Goal: Information Seeking & Learning: Learn about a topic

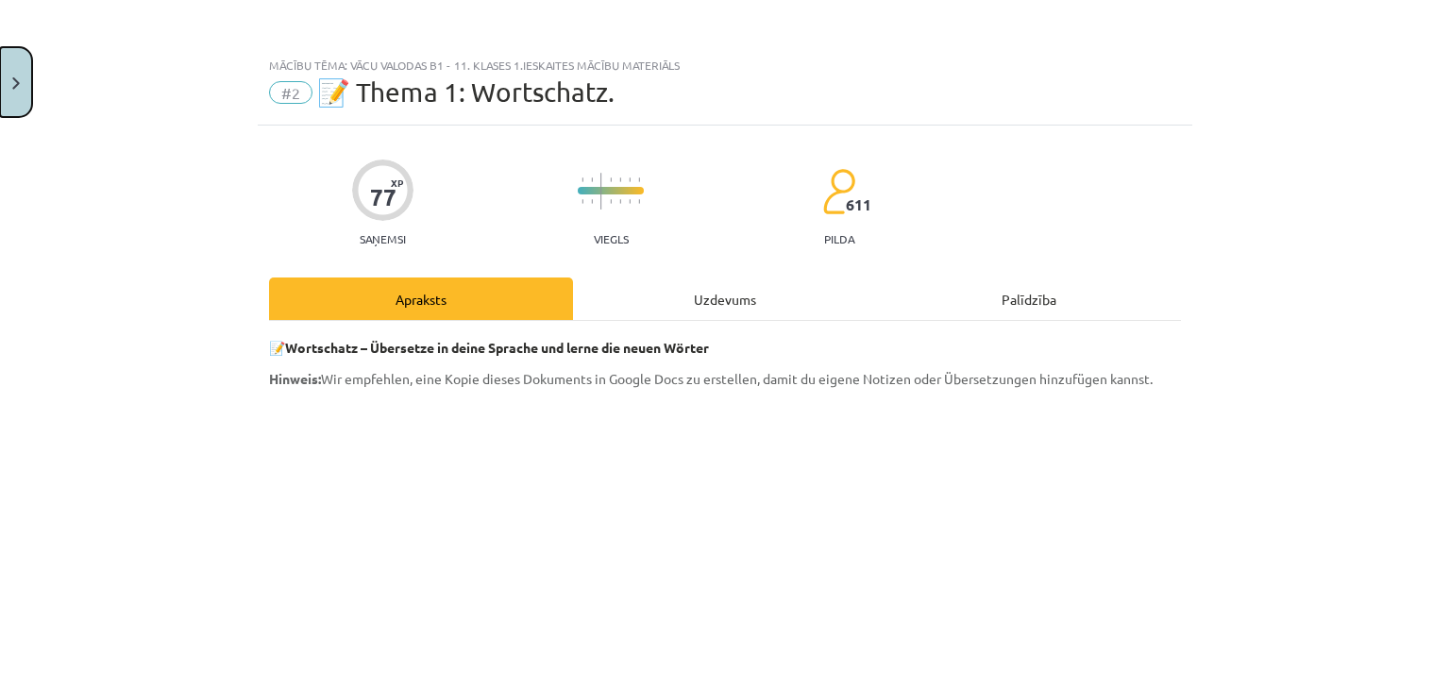
click at [10, 79] on button "Close" at bounding box center [16, 82] width 32 height 70
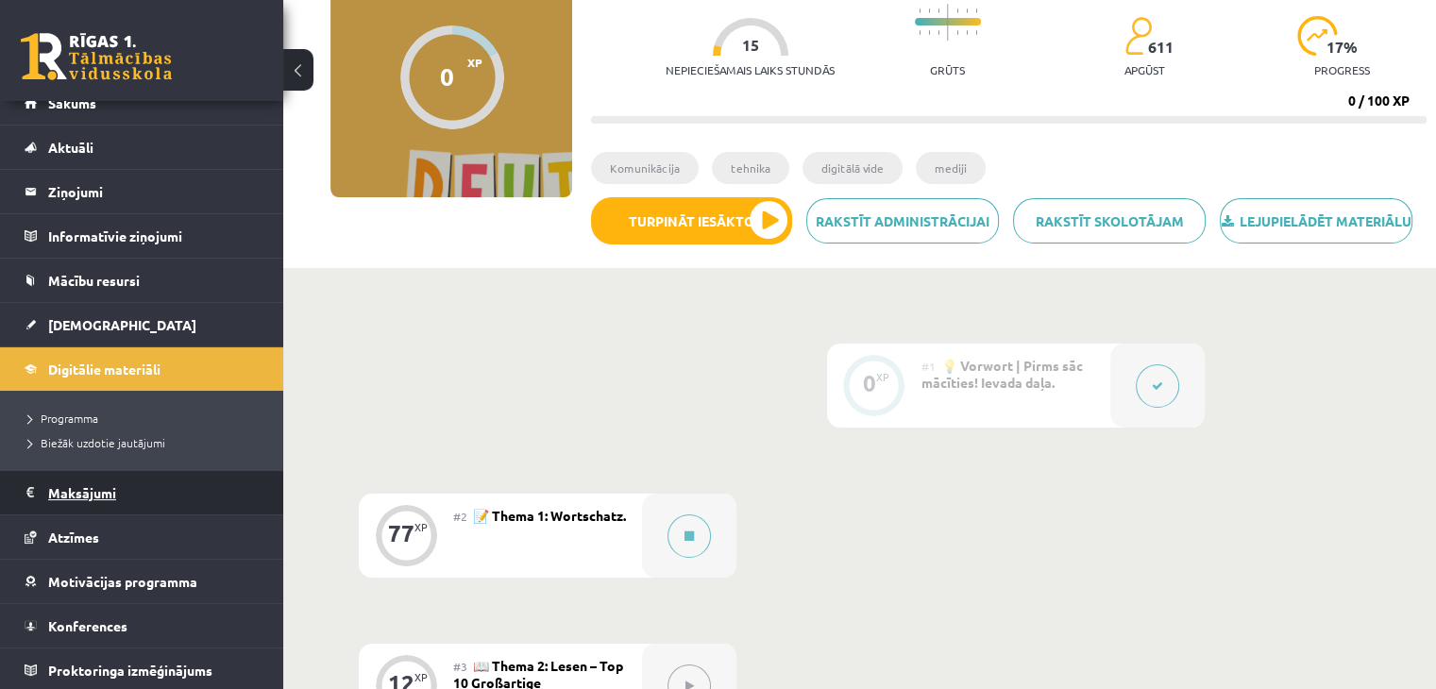
scroll to position [21, 0]
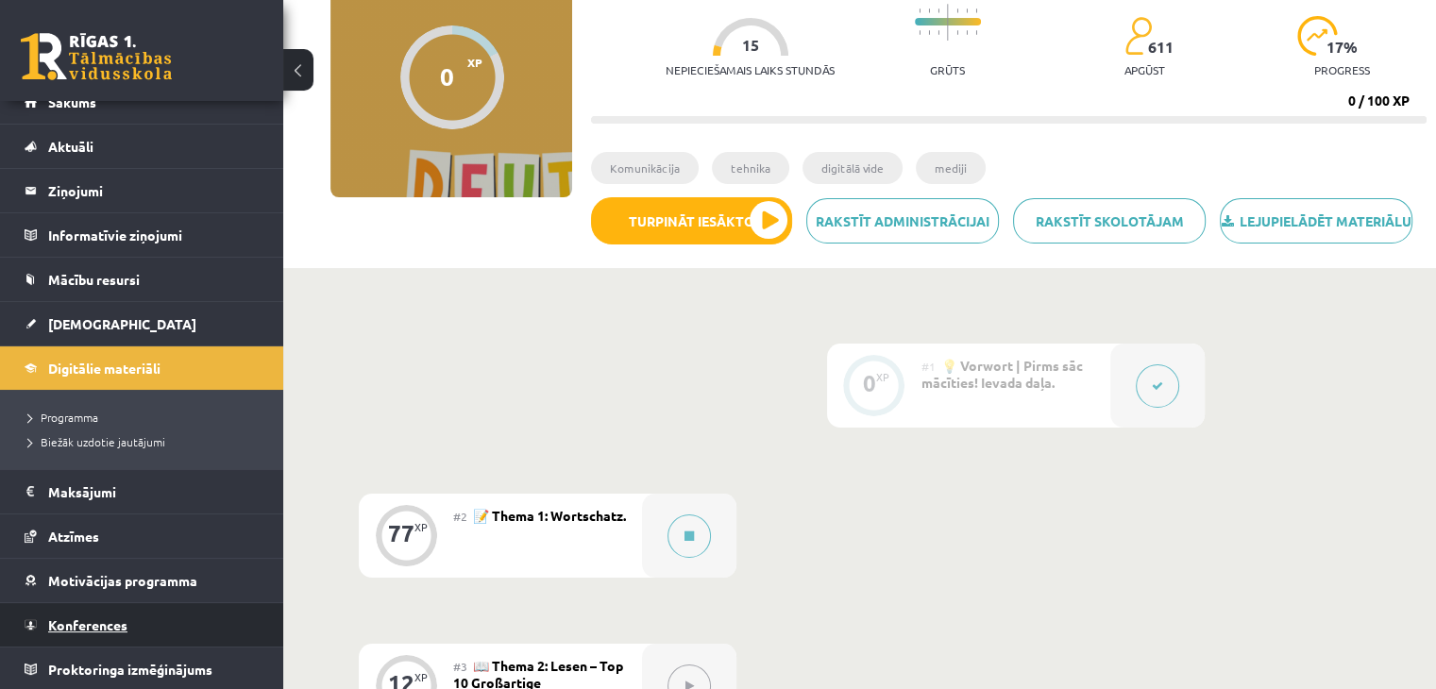
click at [140, 622] on link "Konferences" at bounding box center [142, 624] width 235 height 43
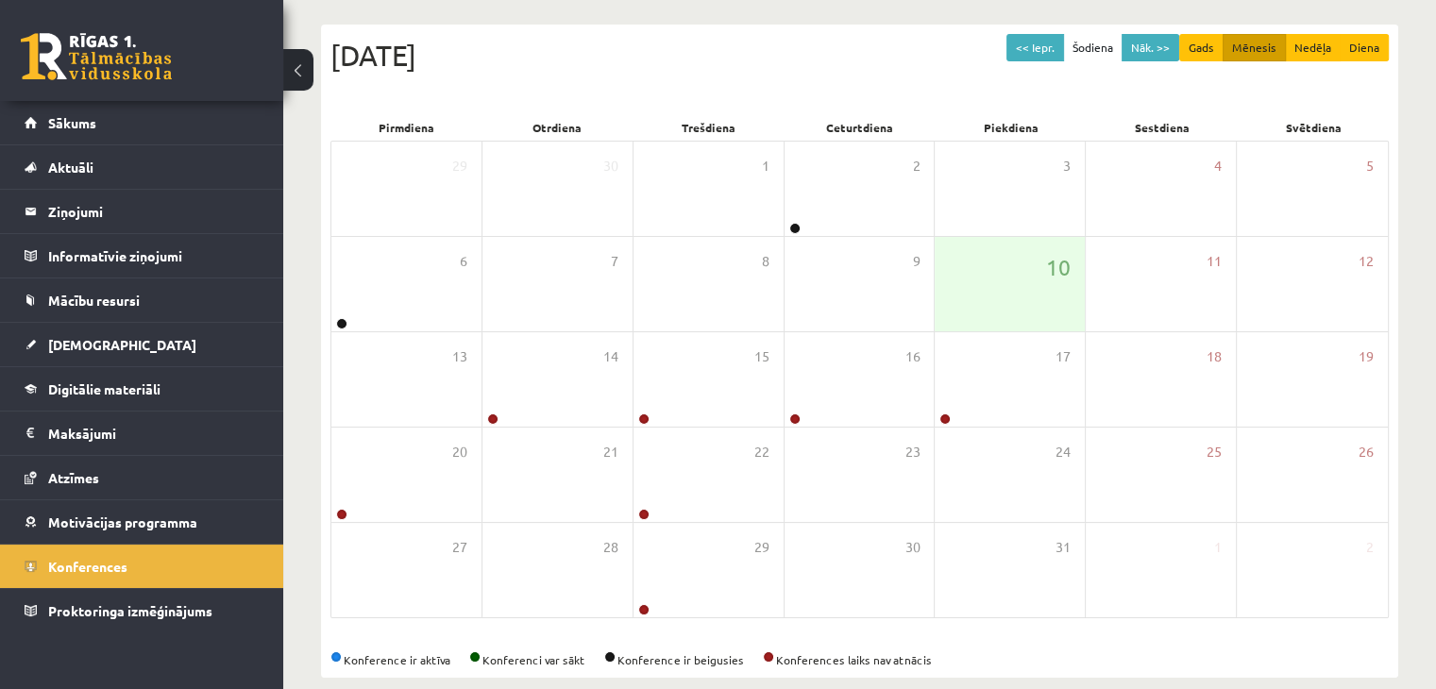
scroll to position [189, 0]
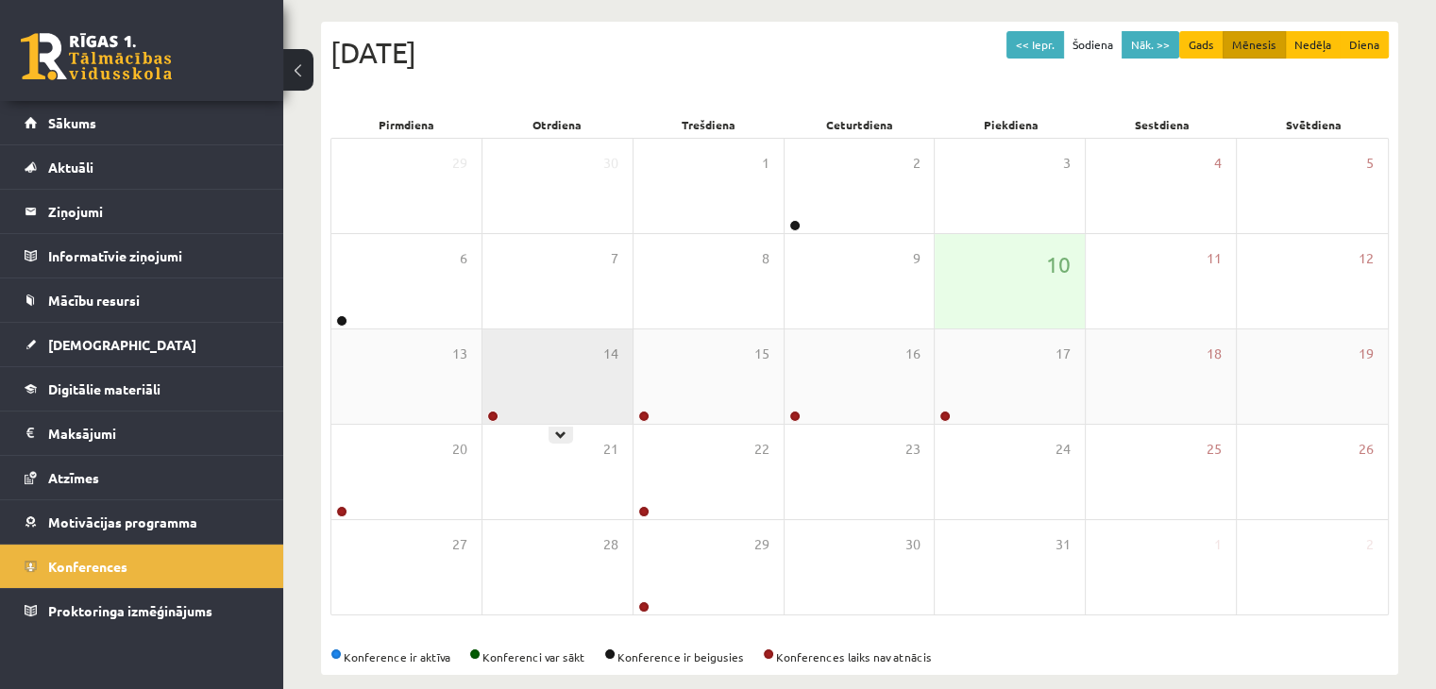
click at [582, 364] on div "14" at bounding box center [558, 377] width 150 height 94
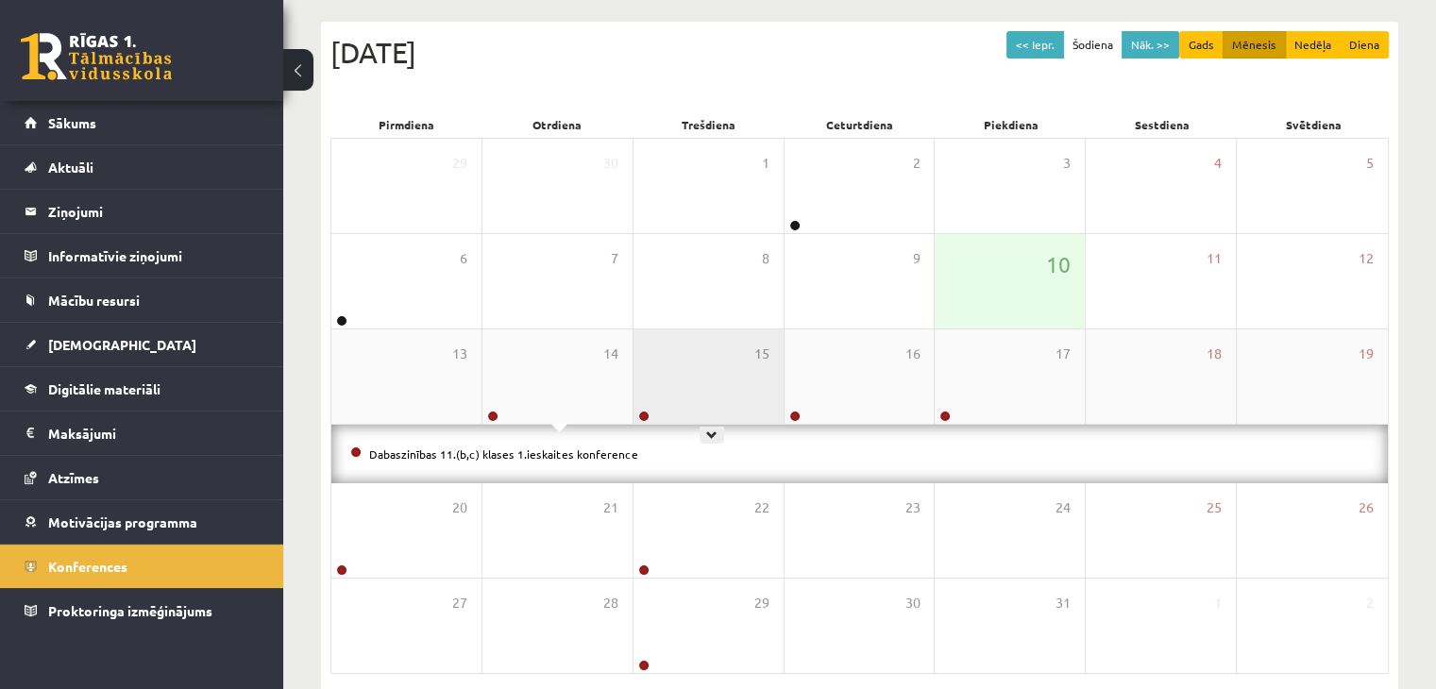
click at [732, 365] on div "15" at bounding box center [709, 377] width 150 height 94
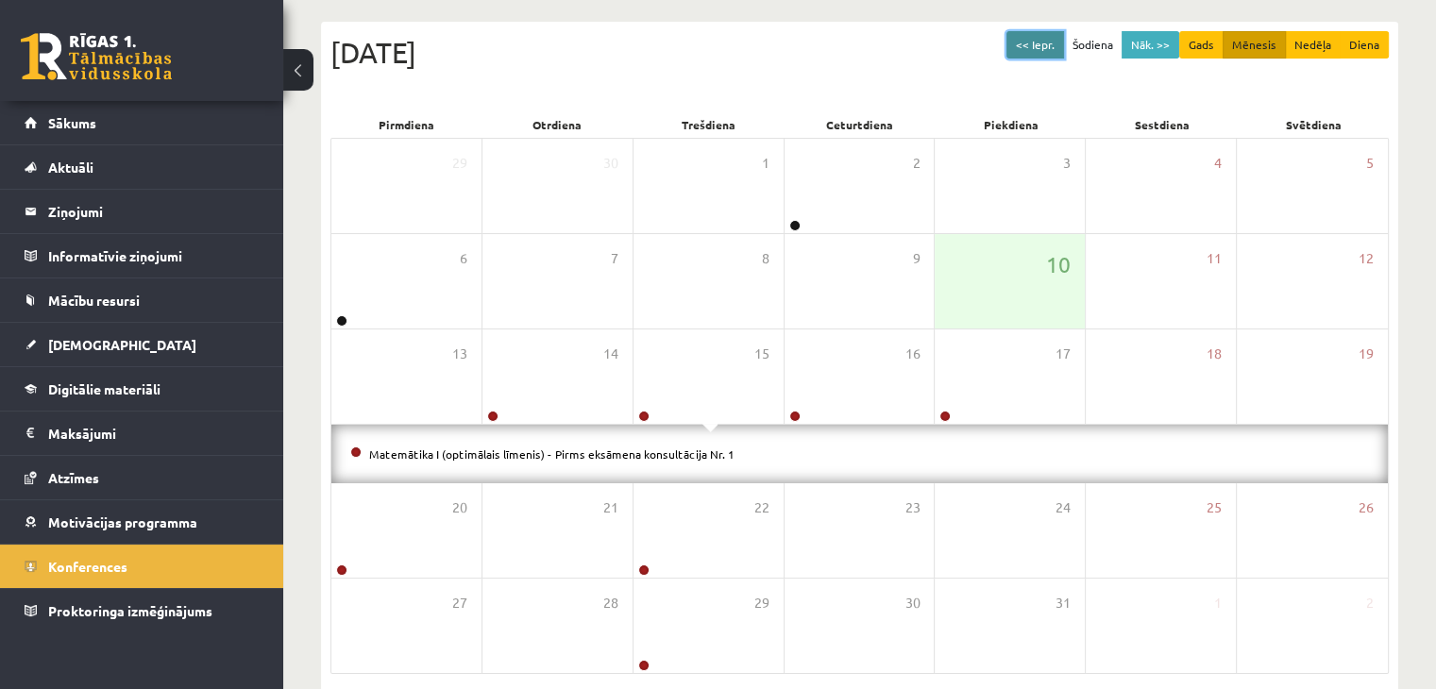
click at [1039, 43] on button "<< Iepr." at bounding box center [1036, 44] width 58 height 27
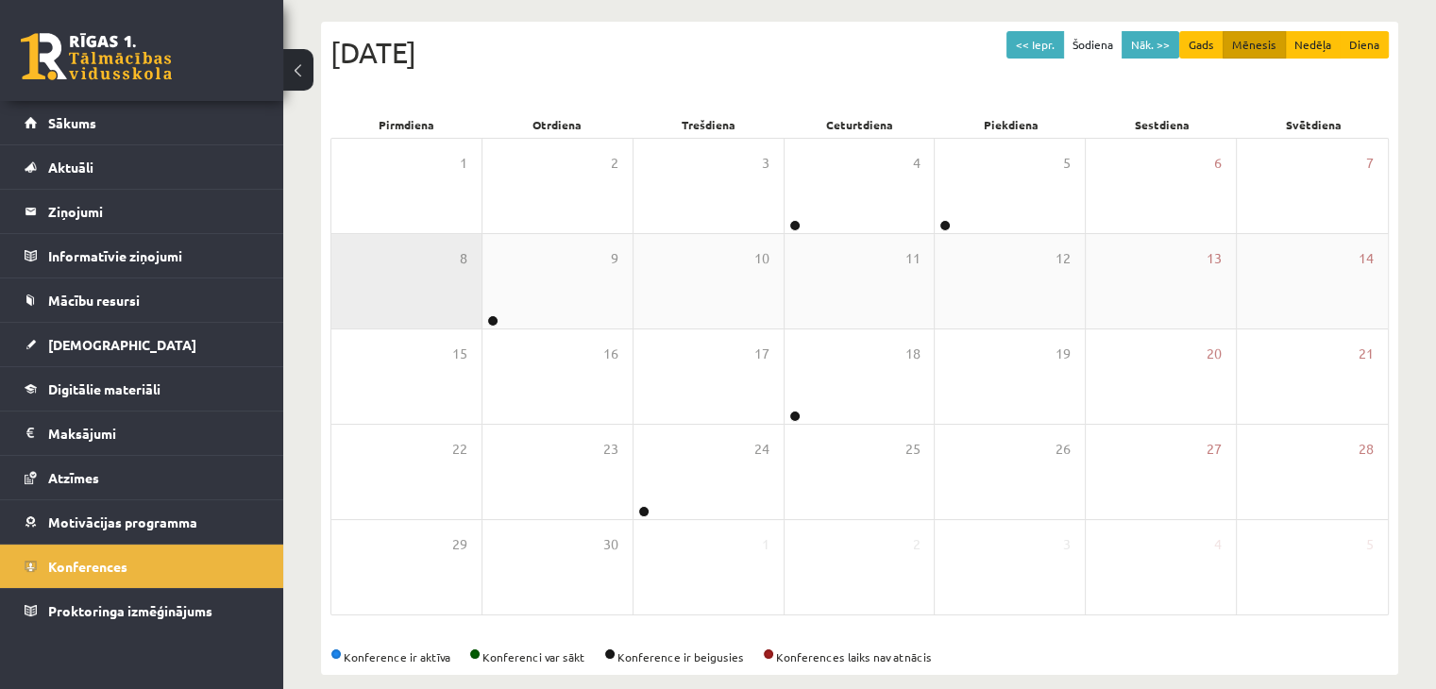
click at [428, 275] on div "8" at bounding box center [406, 281] width 150 height 94
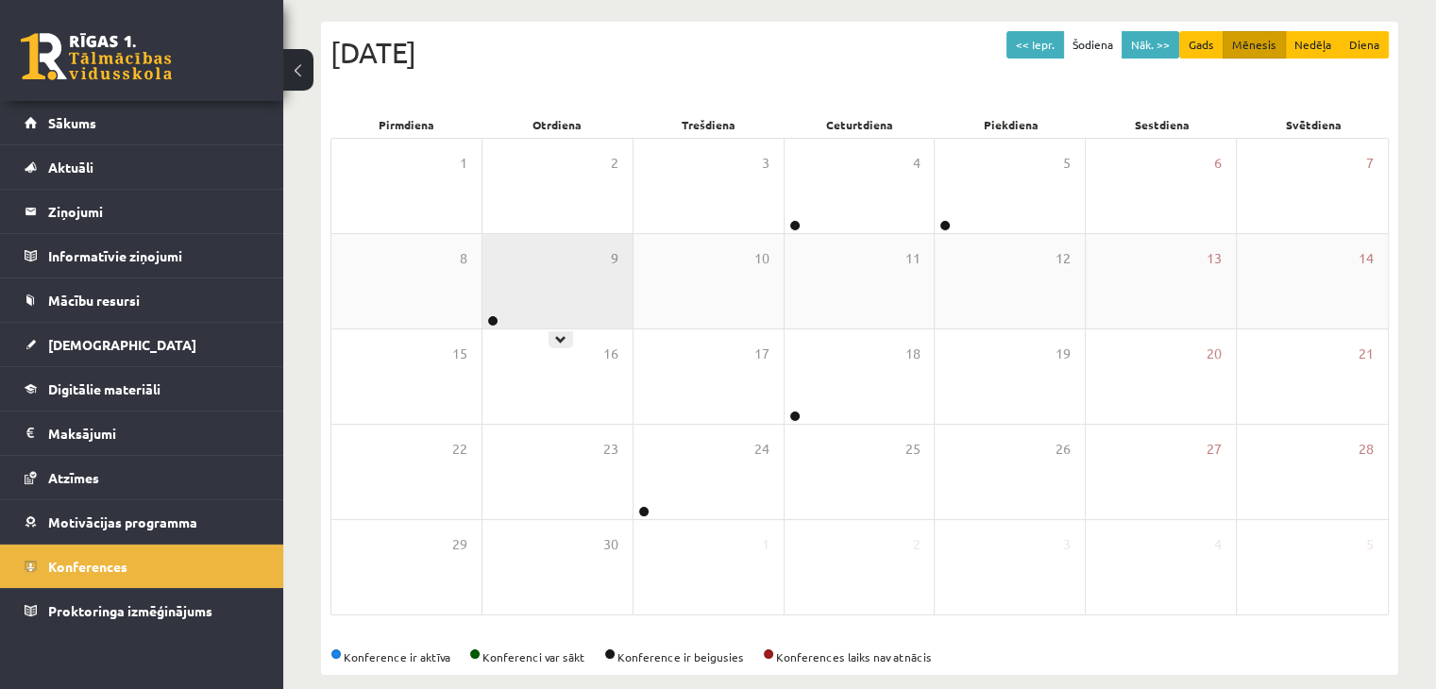
click at [533, 273] on div "9" at bounding box center [558, 281] width 150 height 94
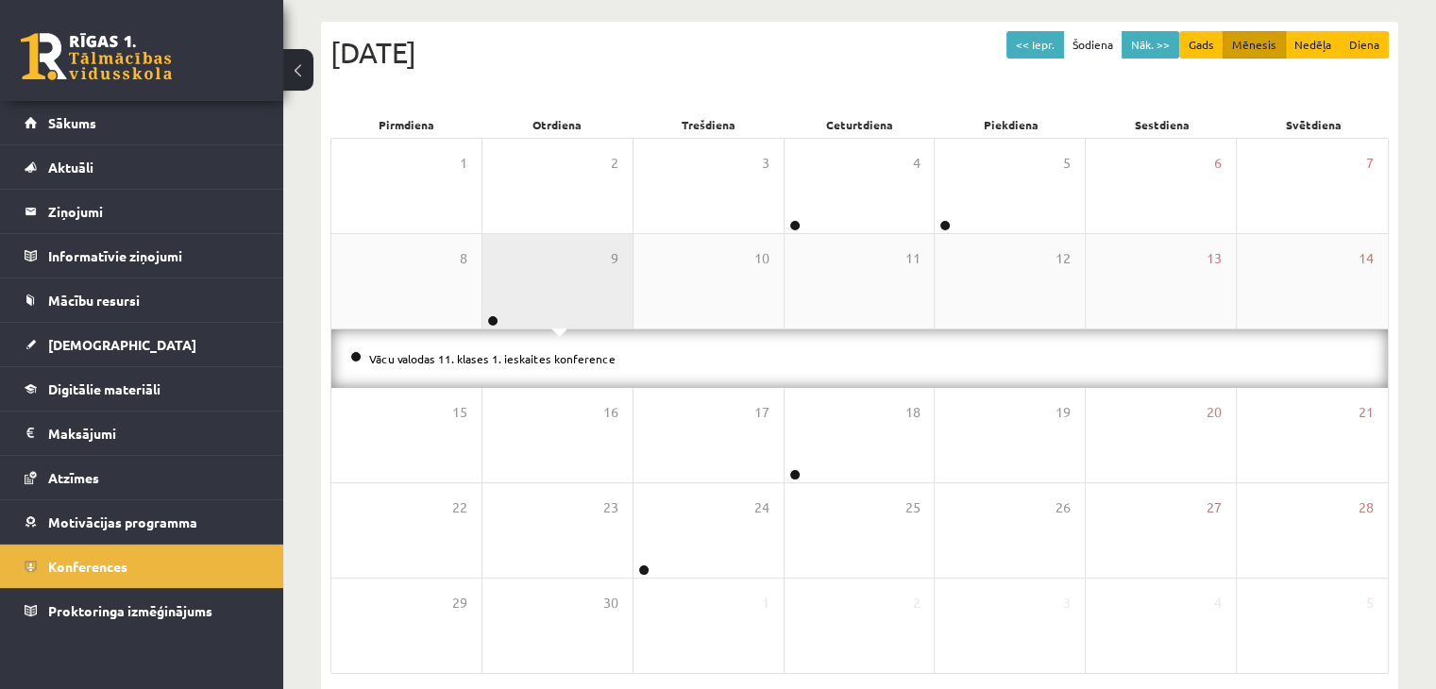
click at [596, 292] on div "9" at bounding box center [558, 281] width 150 height 94
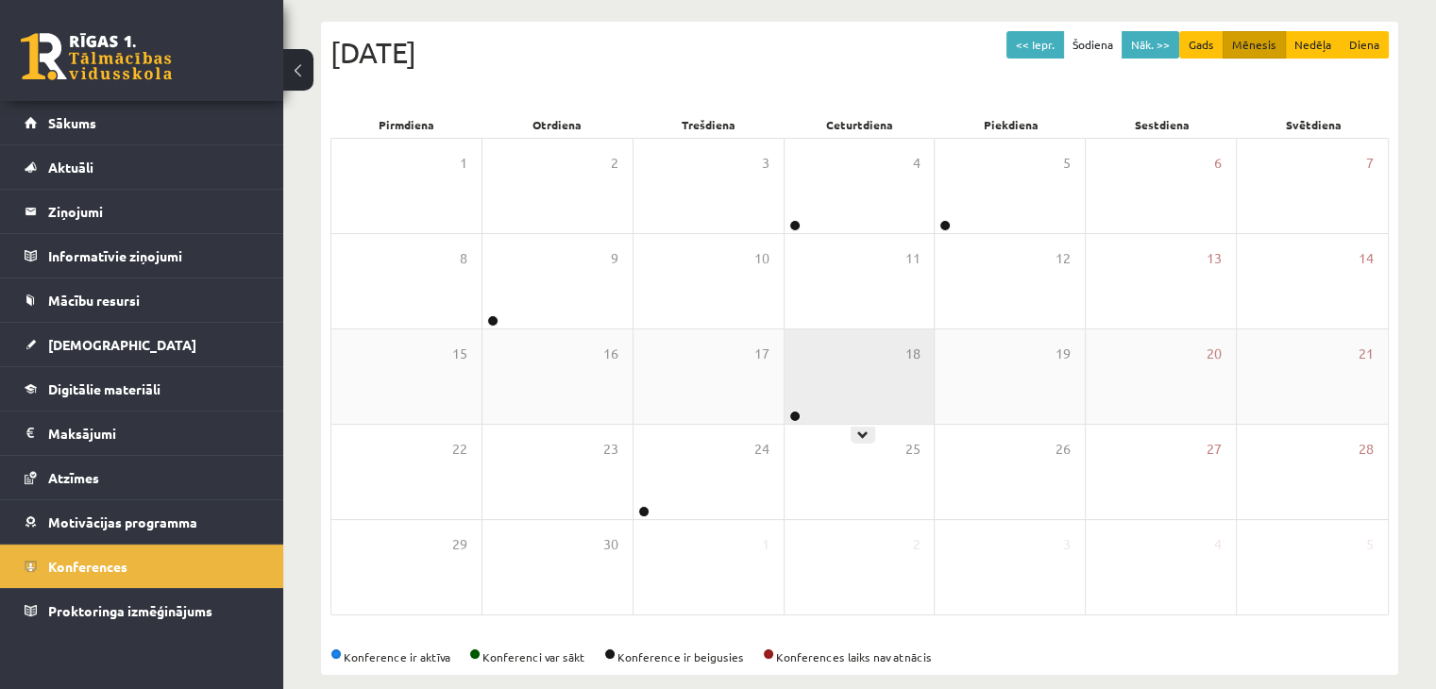
scroll to position [212, 0]
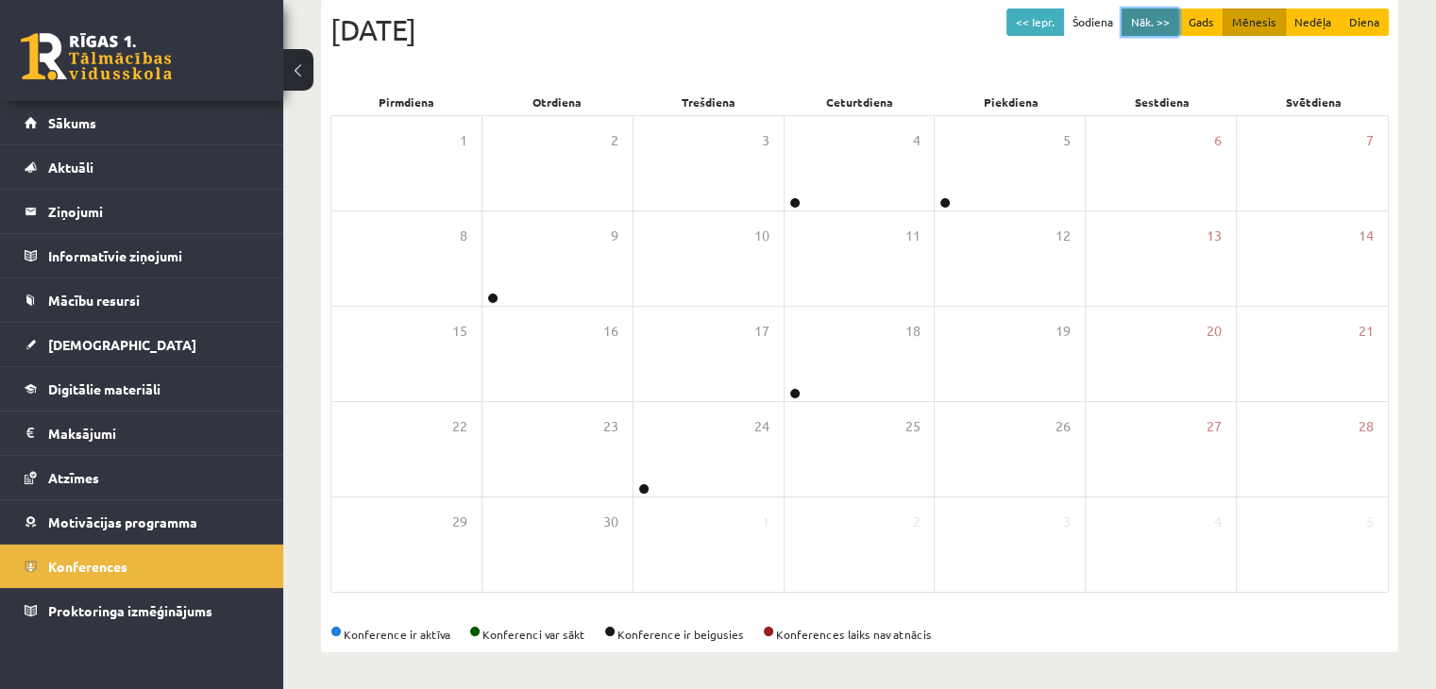
click at [1160, 14] on button "Nāk. >>" at bounding box center [1151, 21] width 58 height 27
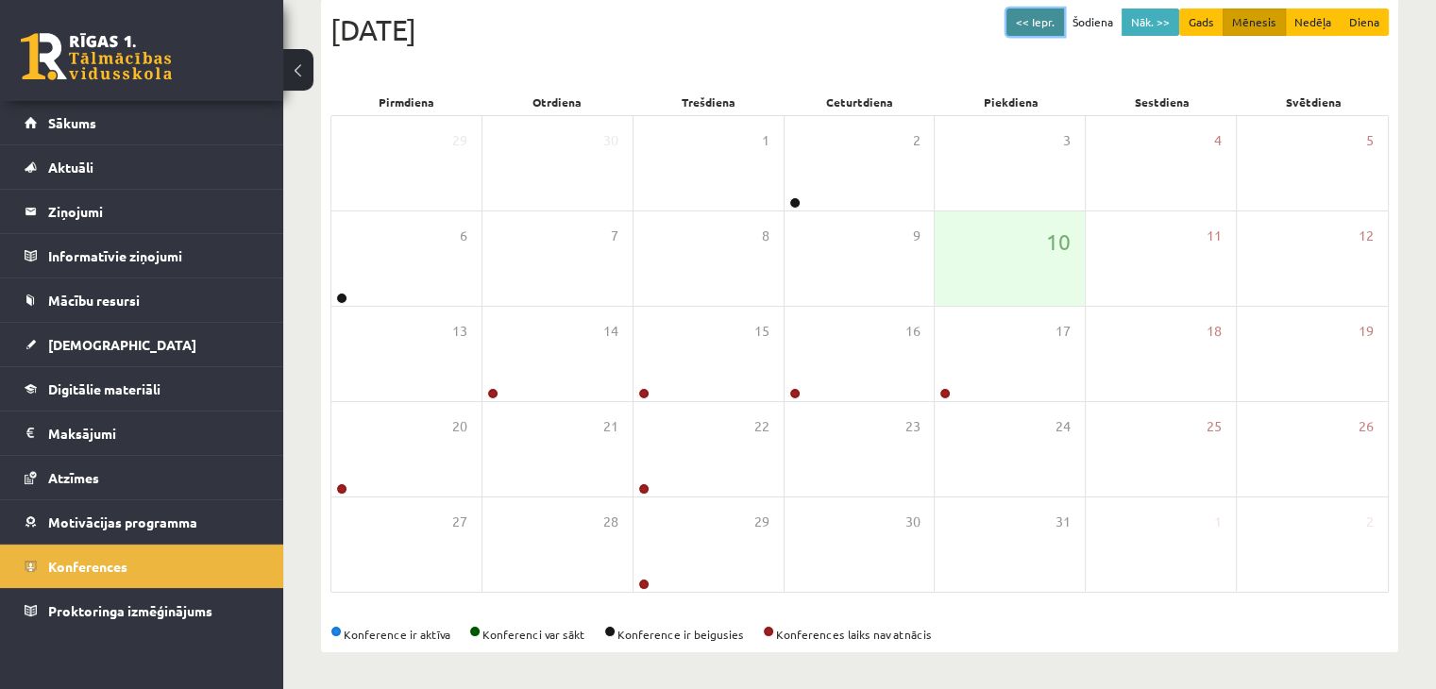
click at [1026, 20] on button "<< Iepr." at bounding box center [1036, 21] width 58 height 27
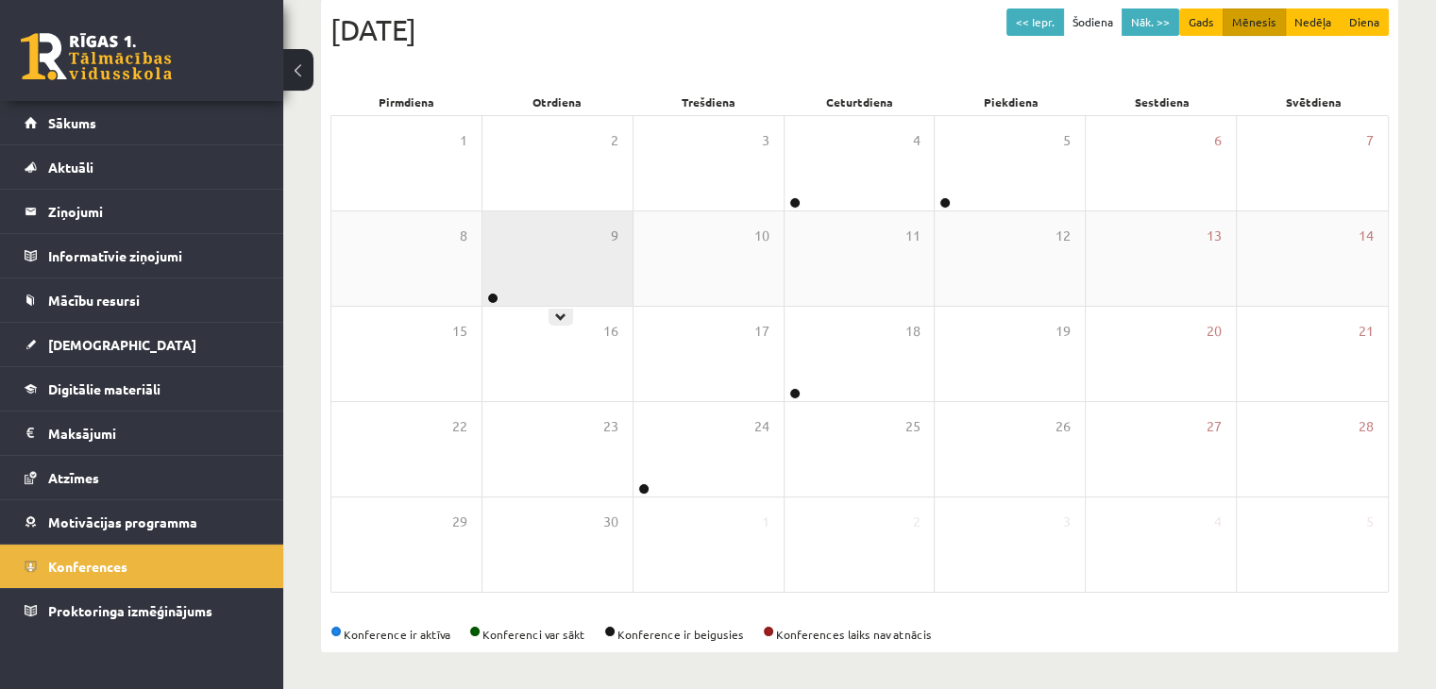
click at [485, 264] on div "9" at bounding box center [558, 259] width 150 height 94
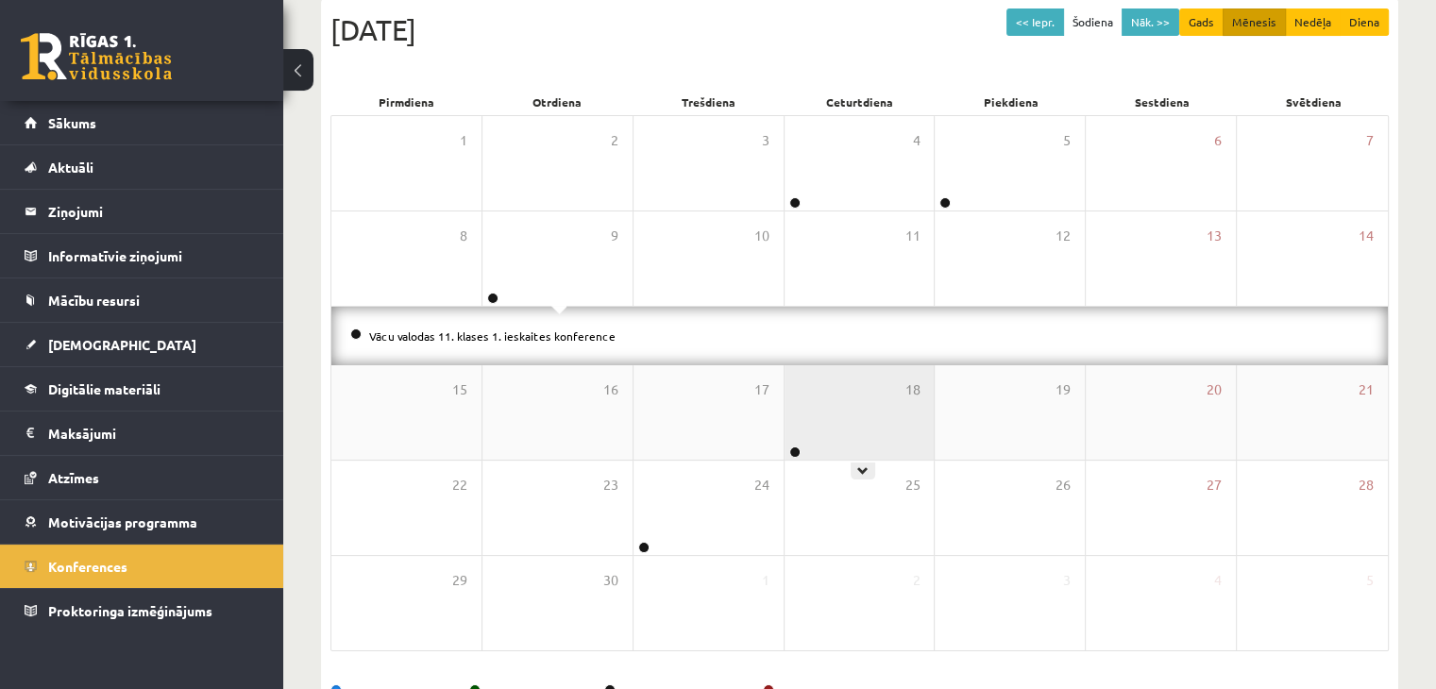
click at [873, 398] on div "18" at bounding box center [860, 412] width 150 height 94
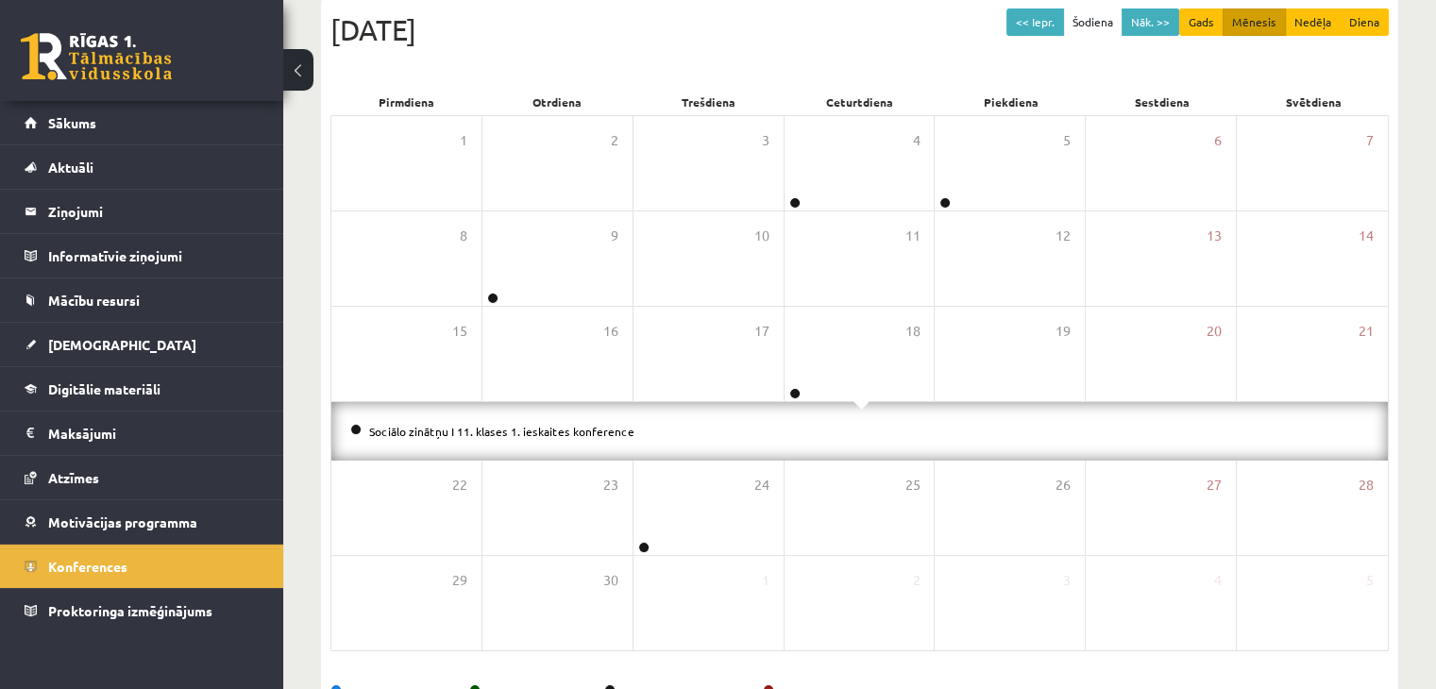
click at [725, 432] on li "Sociālo zinātņu I 11. klases 1. ieskaites konference" at bounding box center [859, 431] width 1019 height 21
click at [631, 428] on li "Sociālo zinātņu I 11. klases 1. ieskaites konference" at bounding box center [859, 431] width 1019 height 21
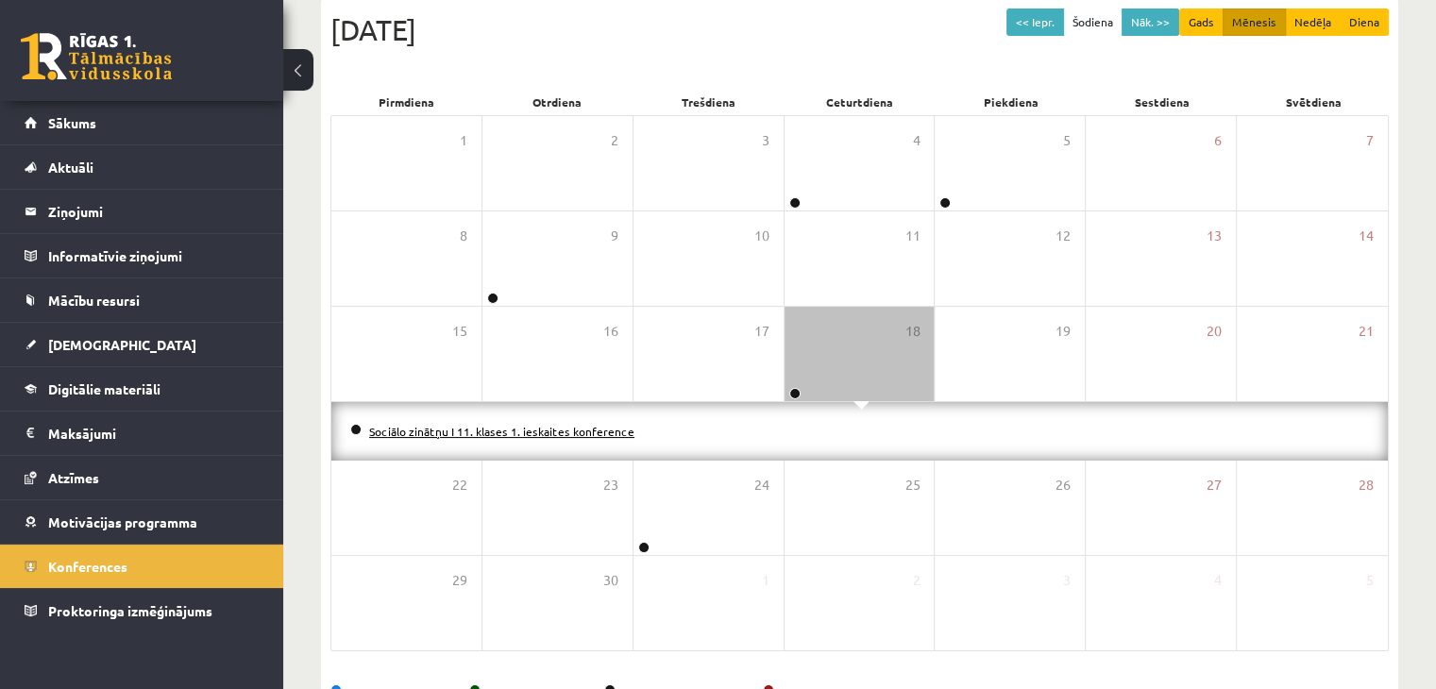
click at [604, 427] on link "Sociālo zinātņu I 11. klases 1. ieskaites konference" at bounding box center [501, 431] width 265 height 15
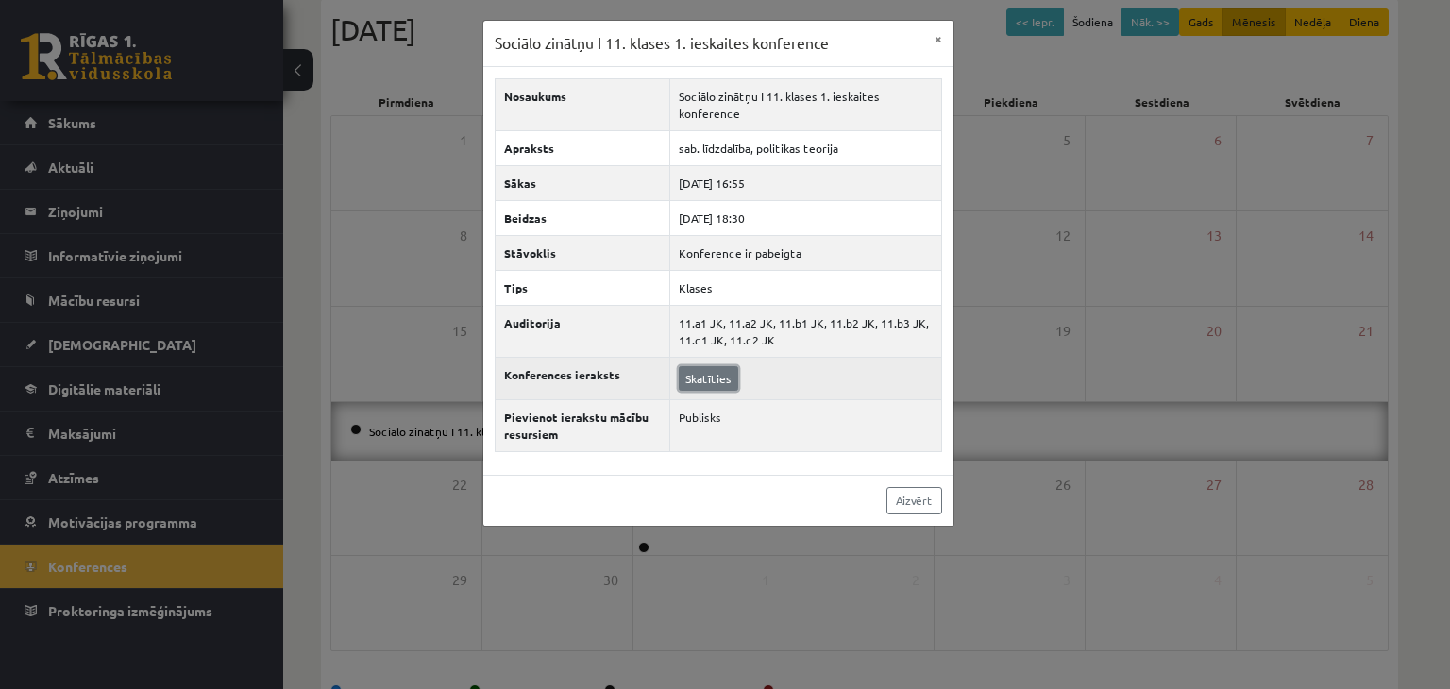
click at [717, 370] on link "Skatīties" at bounding box center [708, 378] width 59 height 25
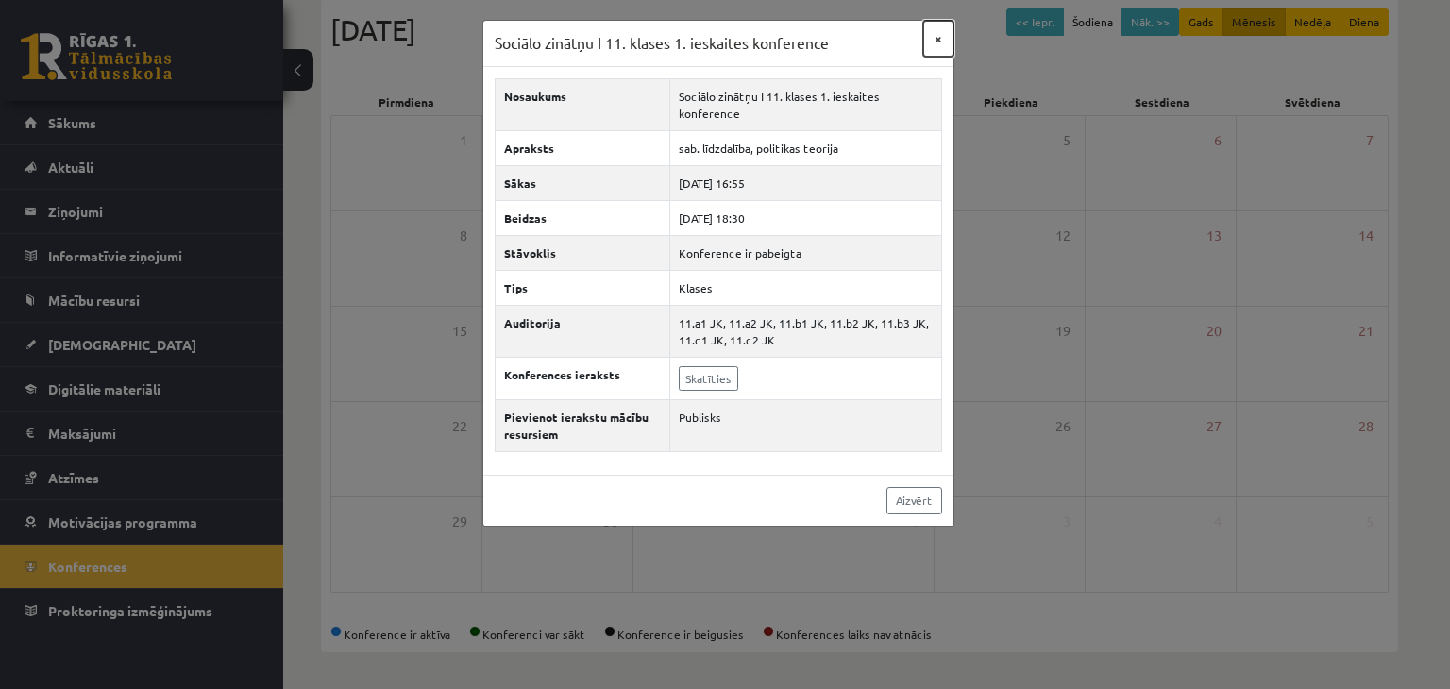
click at [941, 39] on button "×" at bounding box center [939, 39] width 30 height 36
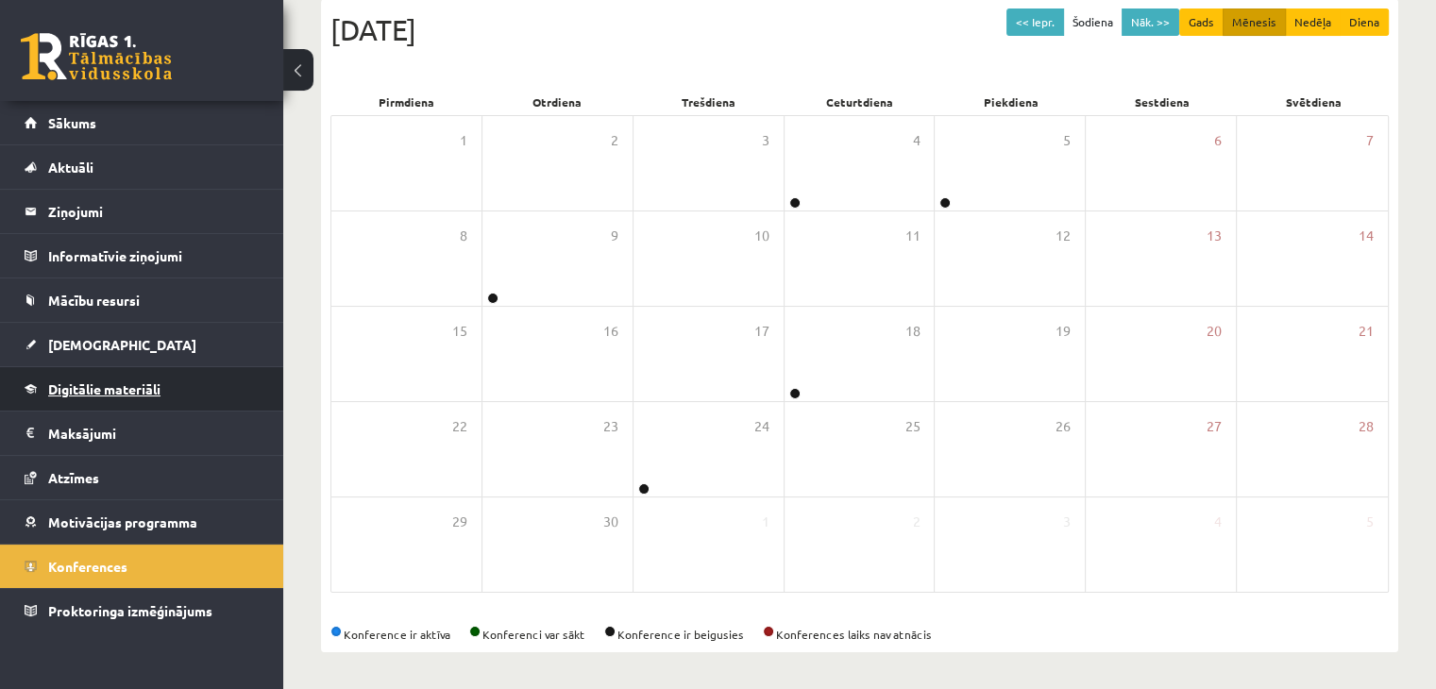
click at [165, 390] on link "Digitālie materiāli" at bounding box center [142, 388] width 235 height 43
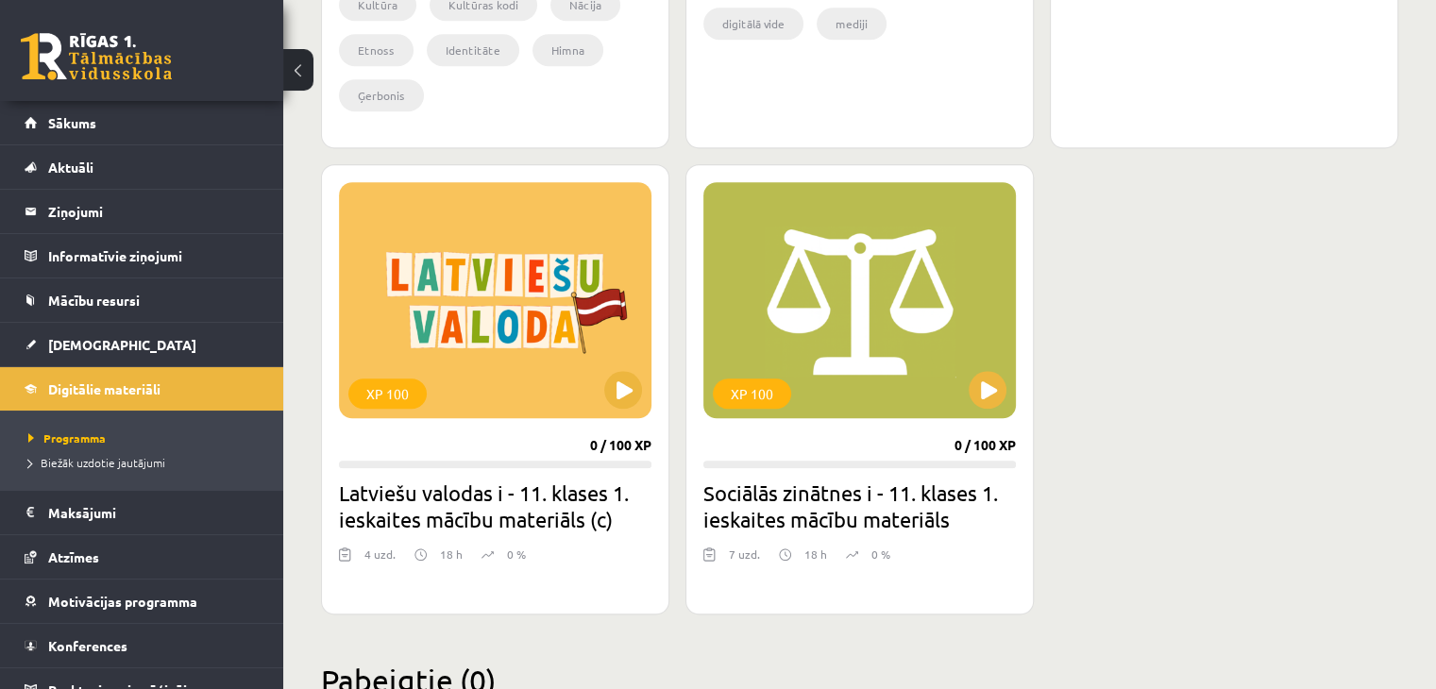
scroll to position [1599, 0]
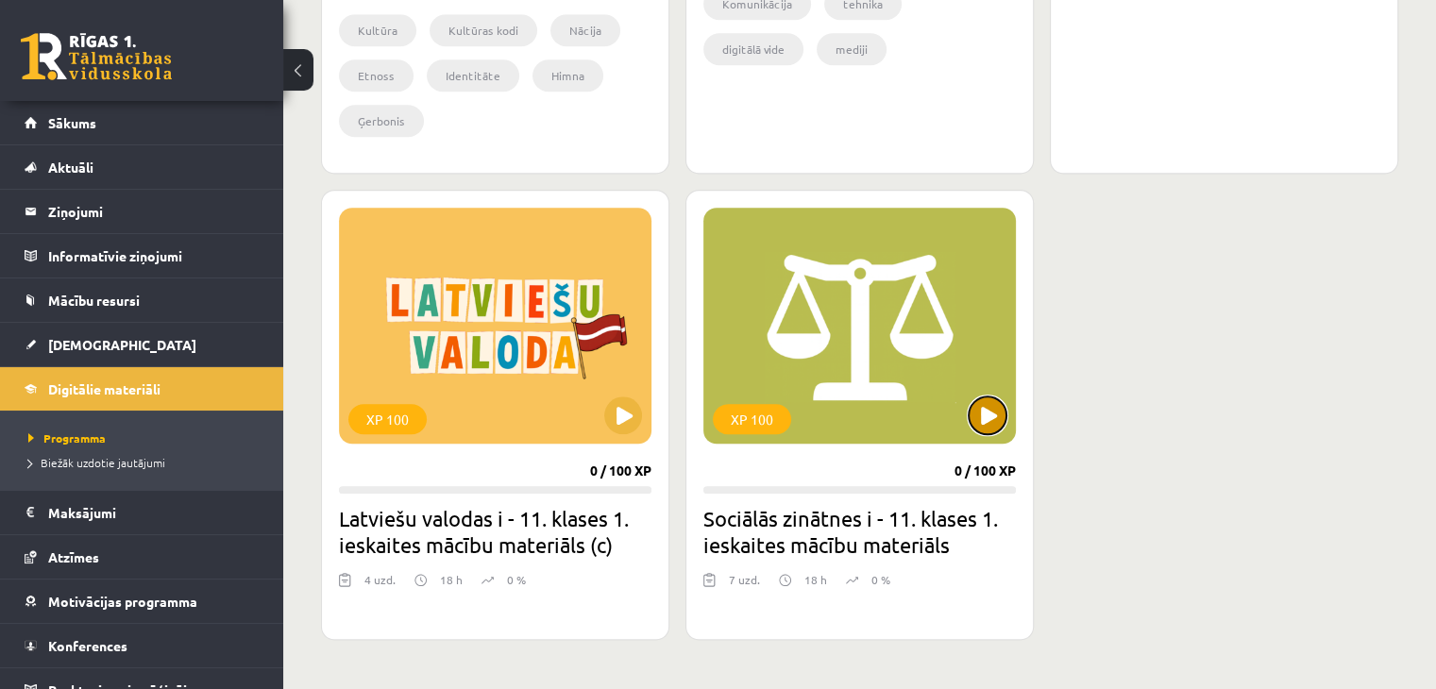
click at [985, 410] on button at bounding box center [988, 416] width 38 height 38
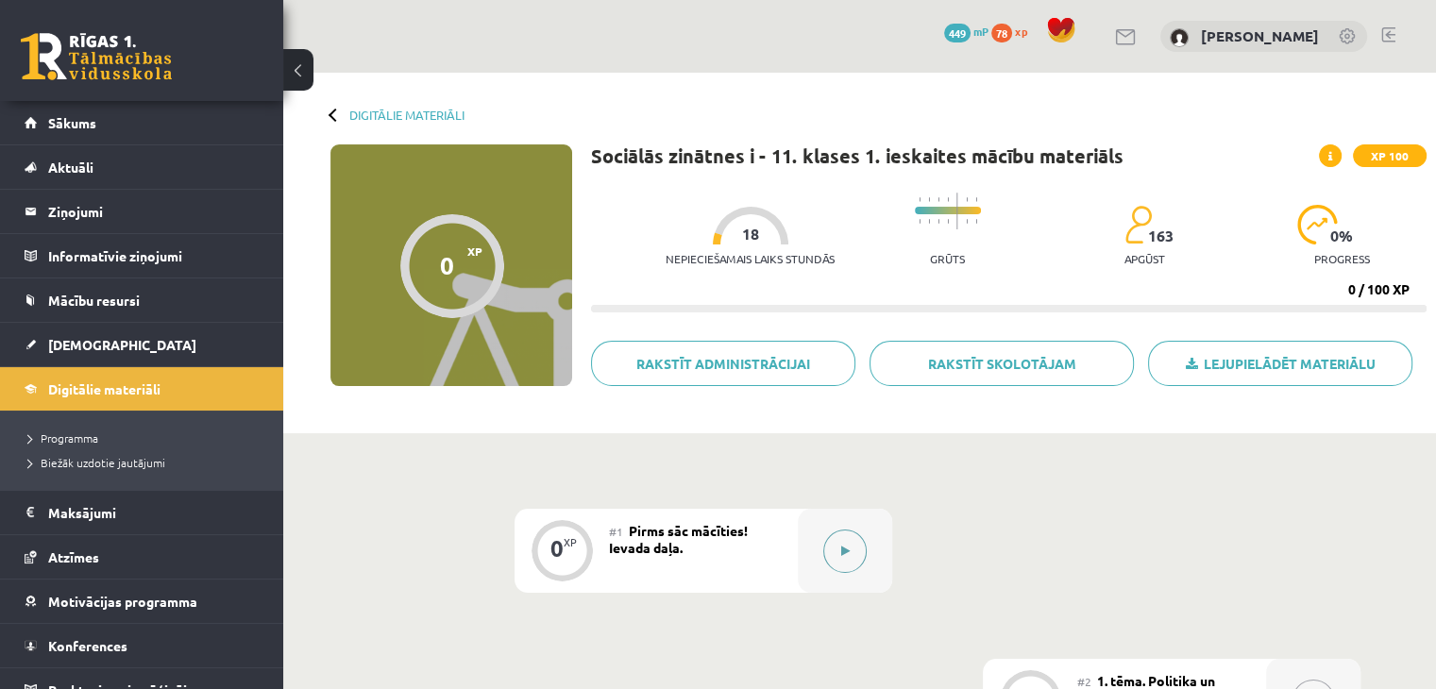
click at [851, 561] on button at bounding box center [844, 551] width 43 height 43
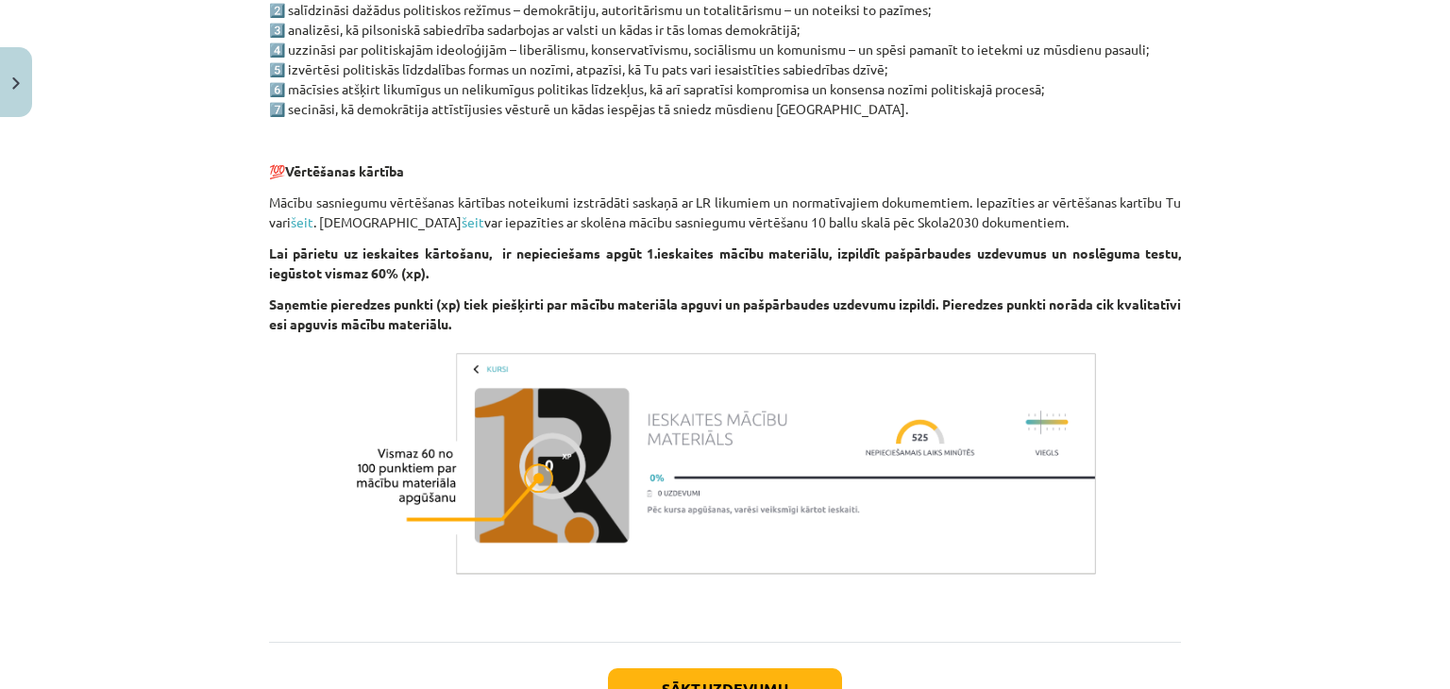
scroll to position [1205, 0]
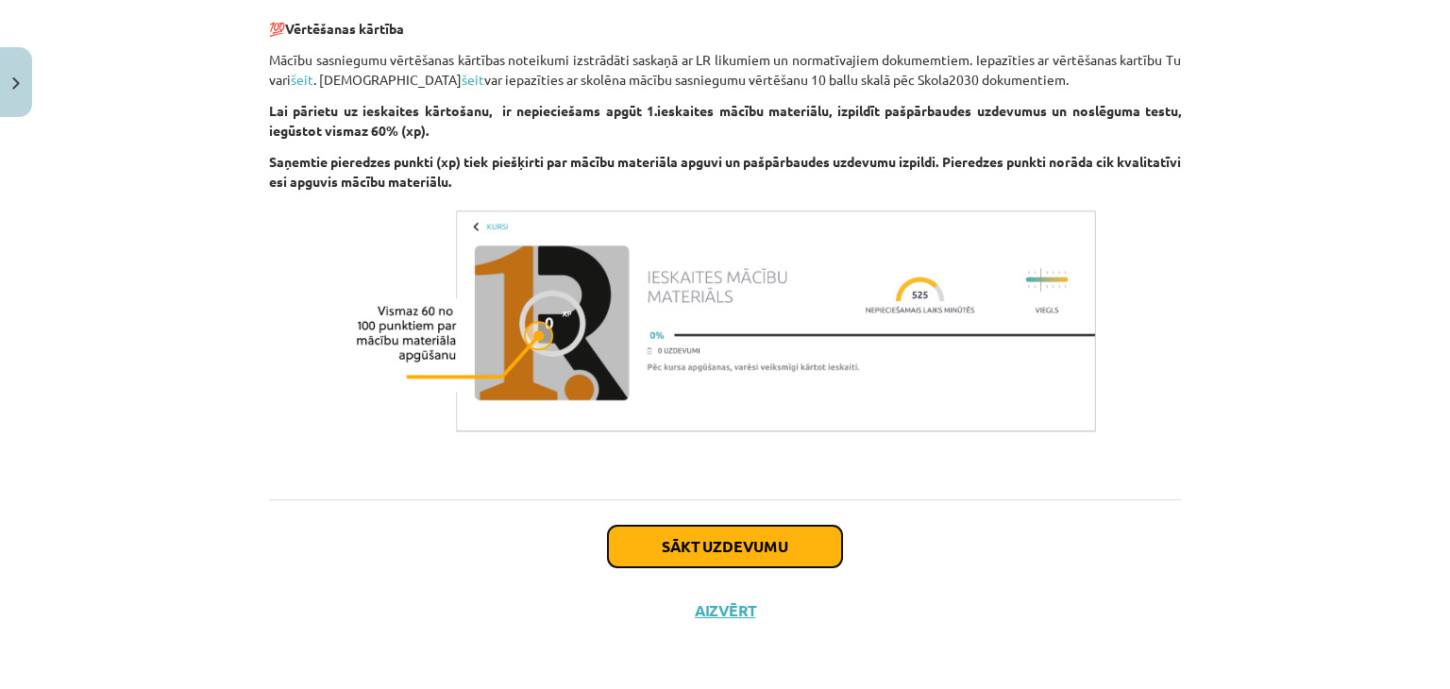
click at [701, 544] on button "Sākt uzdevumu" at bounding box center [725, 547] width 234 height 42
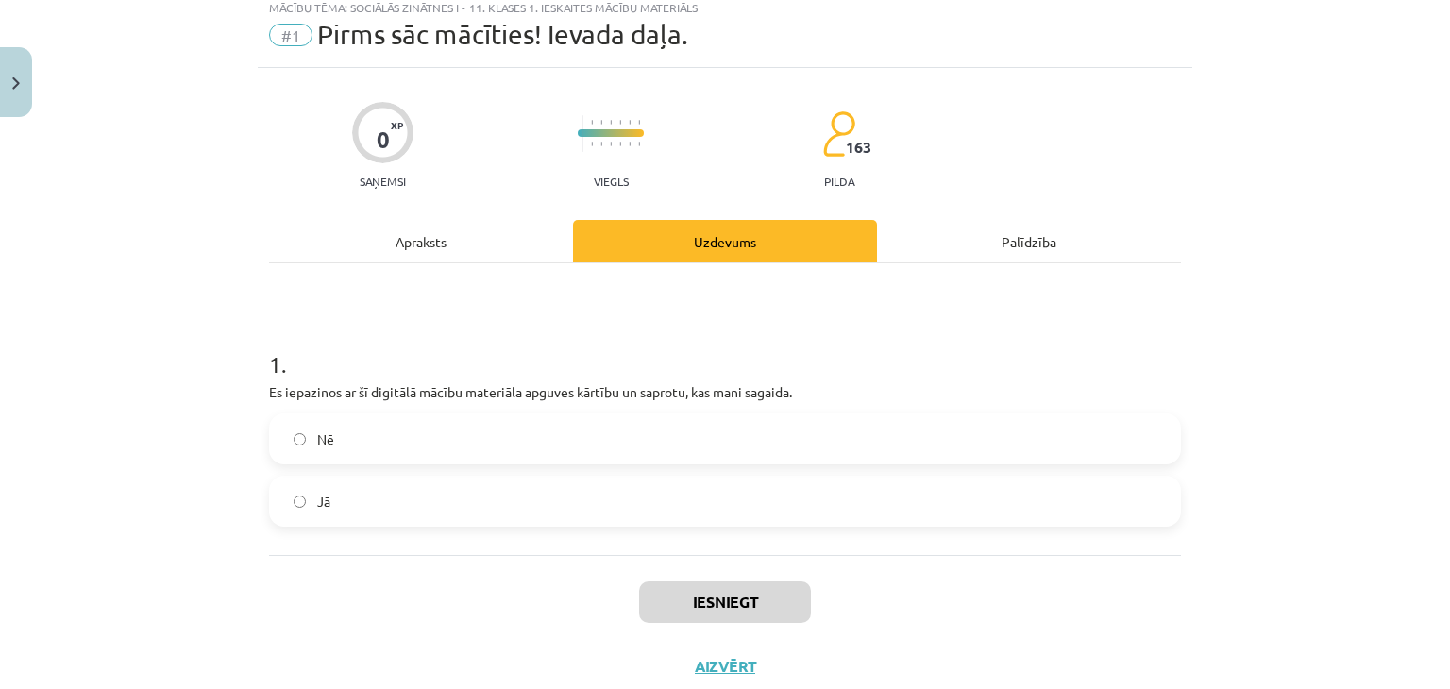
scroll to position [47, 0]
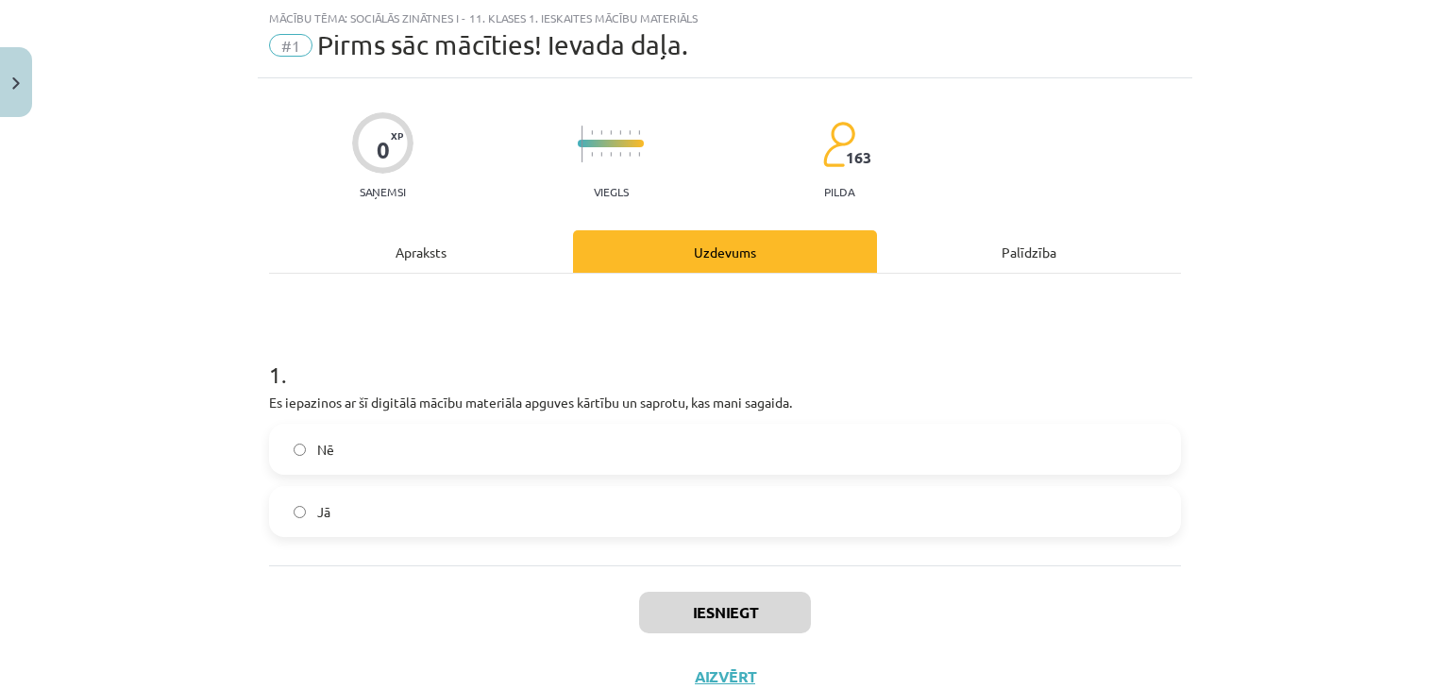
click at [410, 509] on label "Jā" at bounding box center [725, 511] width 908 height 47
click at [710, 608] on button "Iesniegt" at bounding box center [725, 613] width 172 height 42
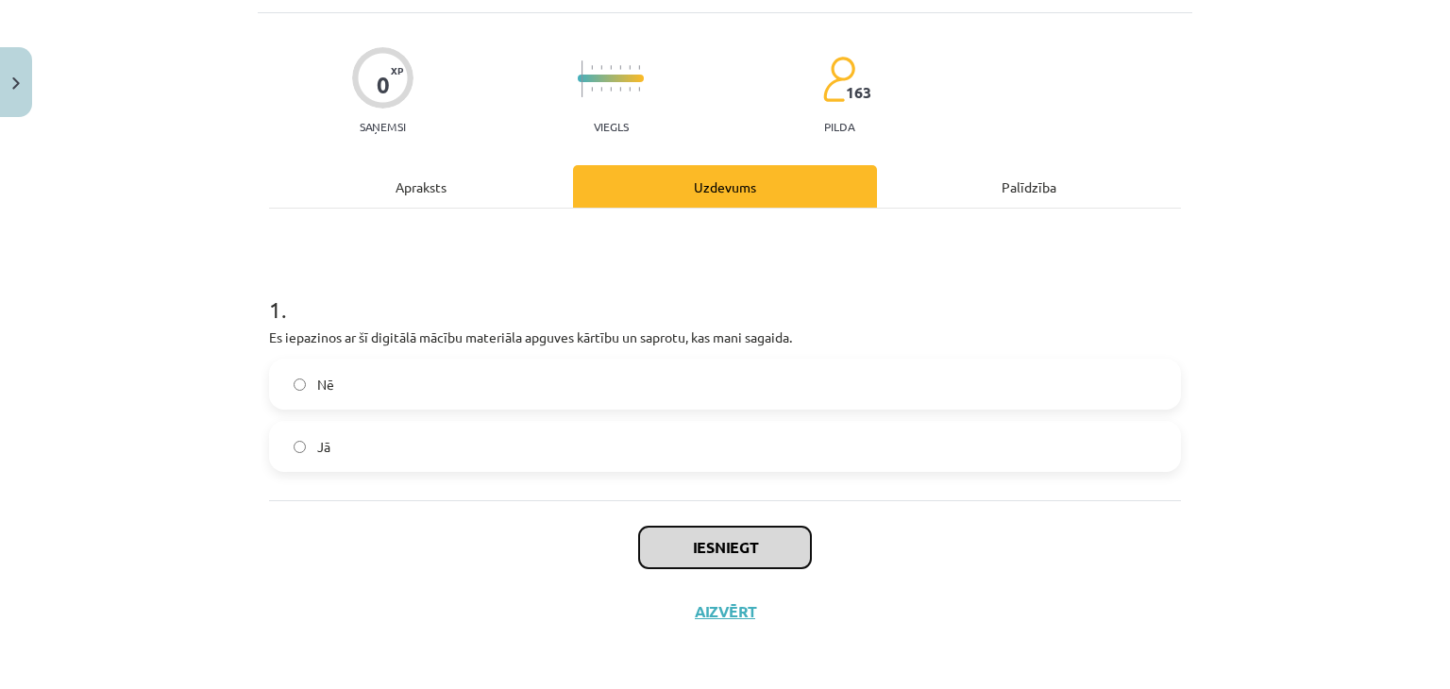
scroll to position [113, 0]
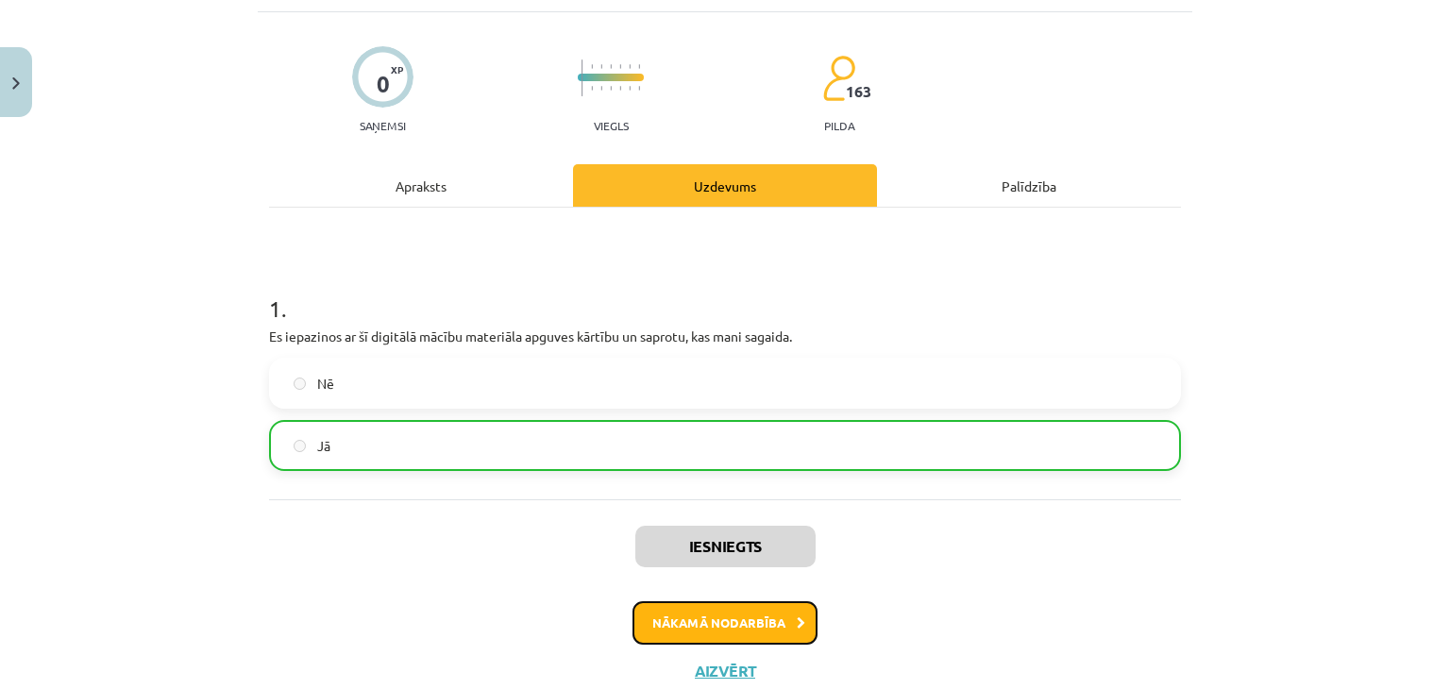
click at [720, 620] on button "Nākamā nodarbība" at bounding box center [725, 623] width 185 height 43
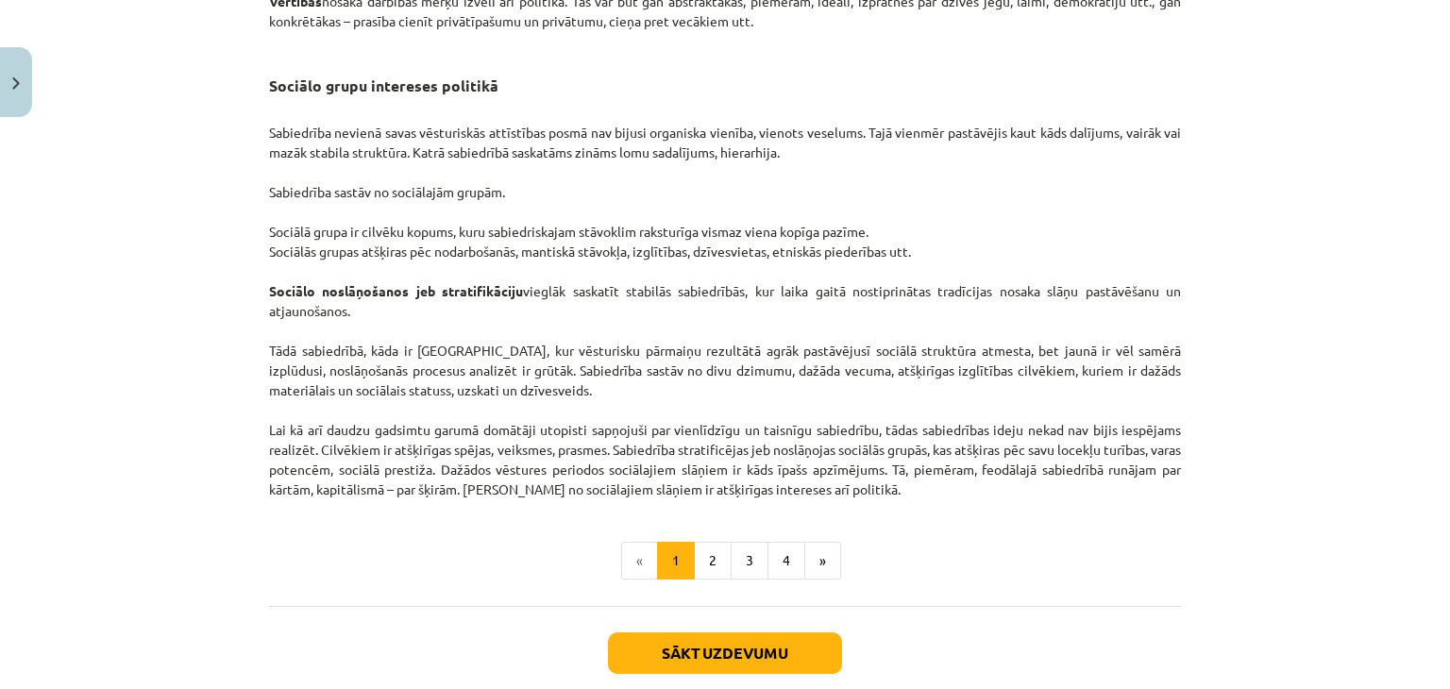
scroll to position [2880, 0]
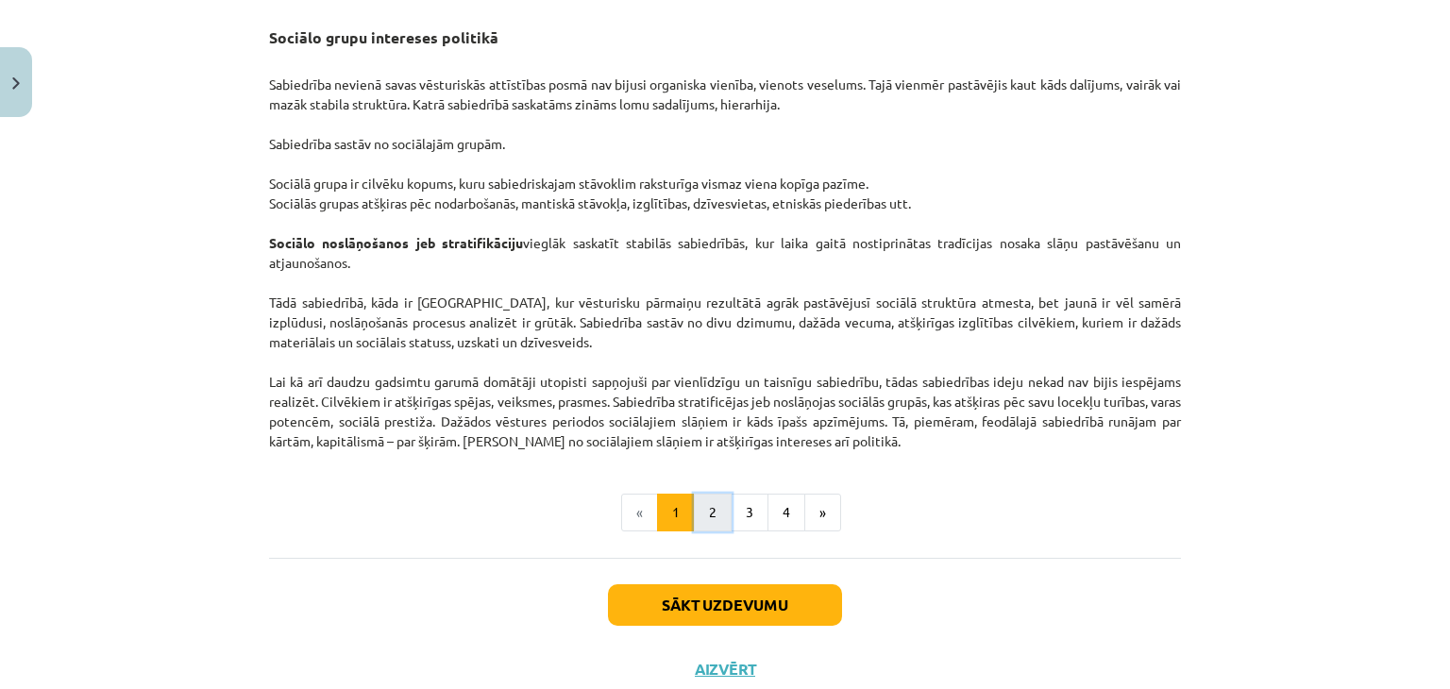
click at [708, 526] on button "2" at bounding box center [713, 513] width 38 height 38
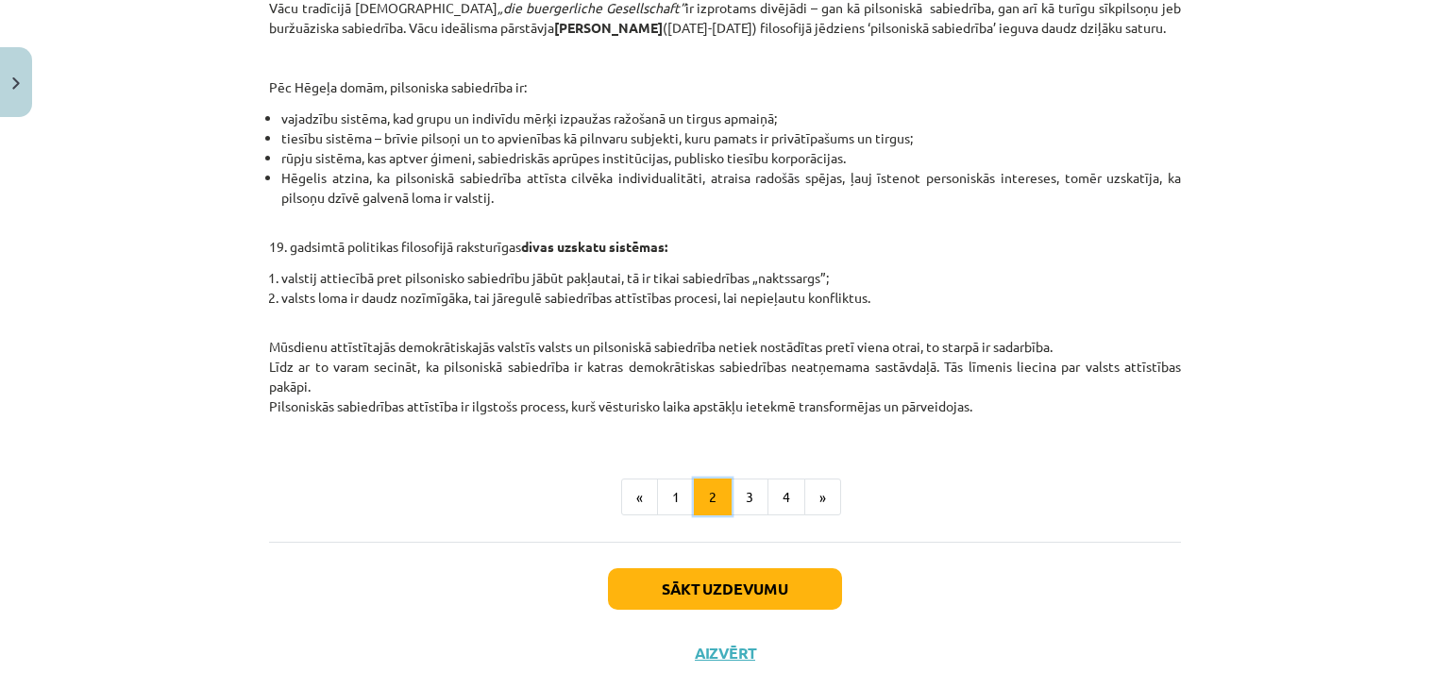
scroll to position [804, 0]
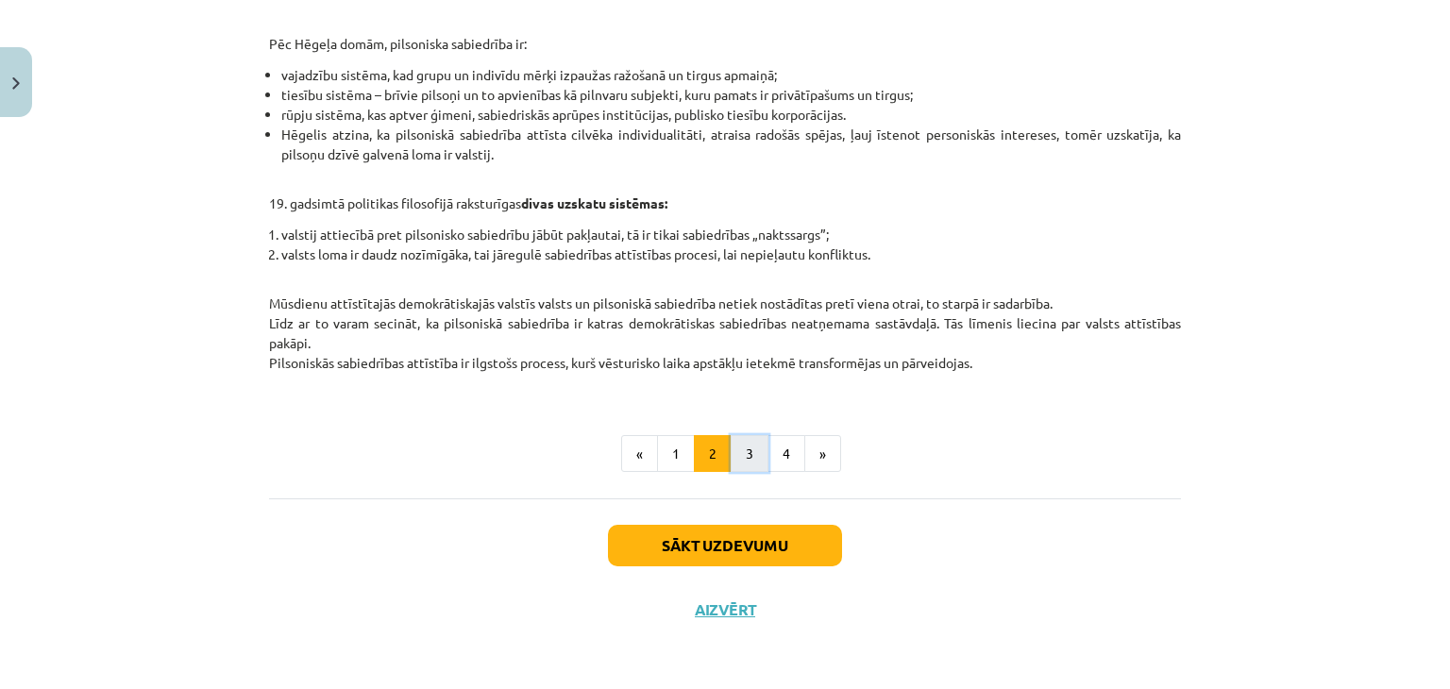
click at [749, 458] on button "3" at bounding box center [750, 454] width 38 height 38
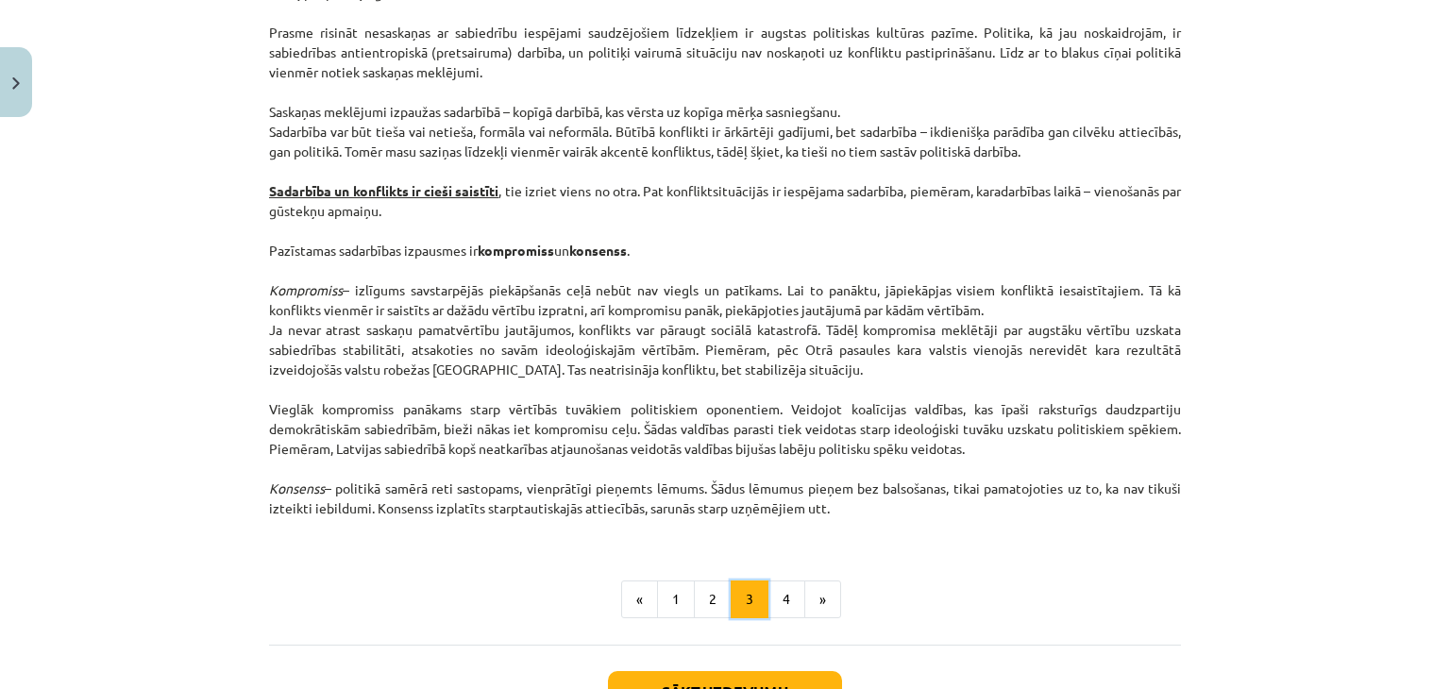
scroll to position [2500, 0]
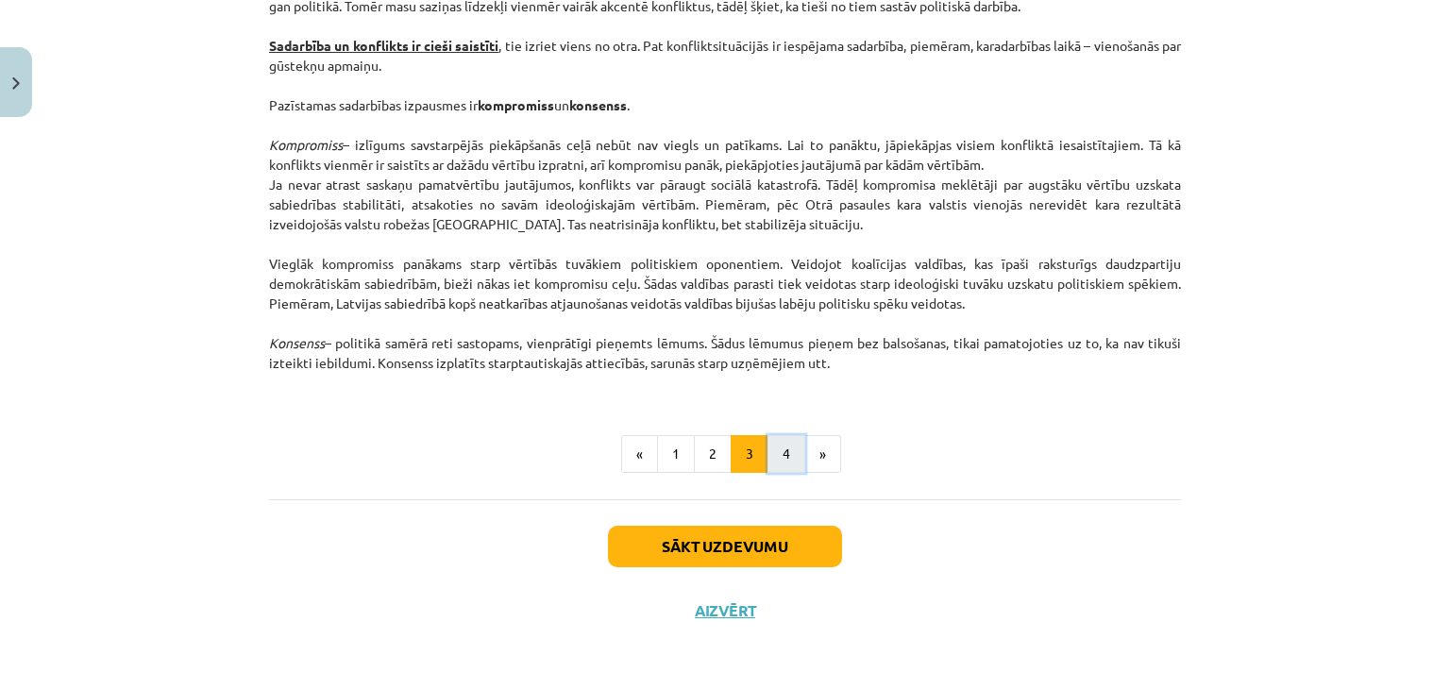
click at [768, 454] on button "4" at bounding box center [787, 454] width 38 height 38
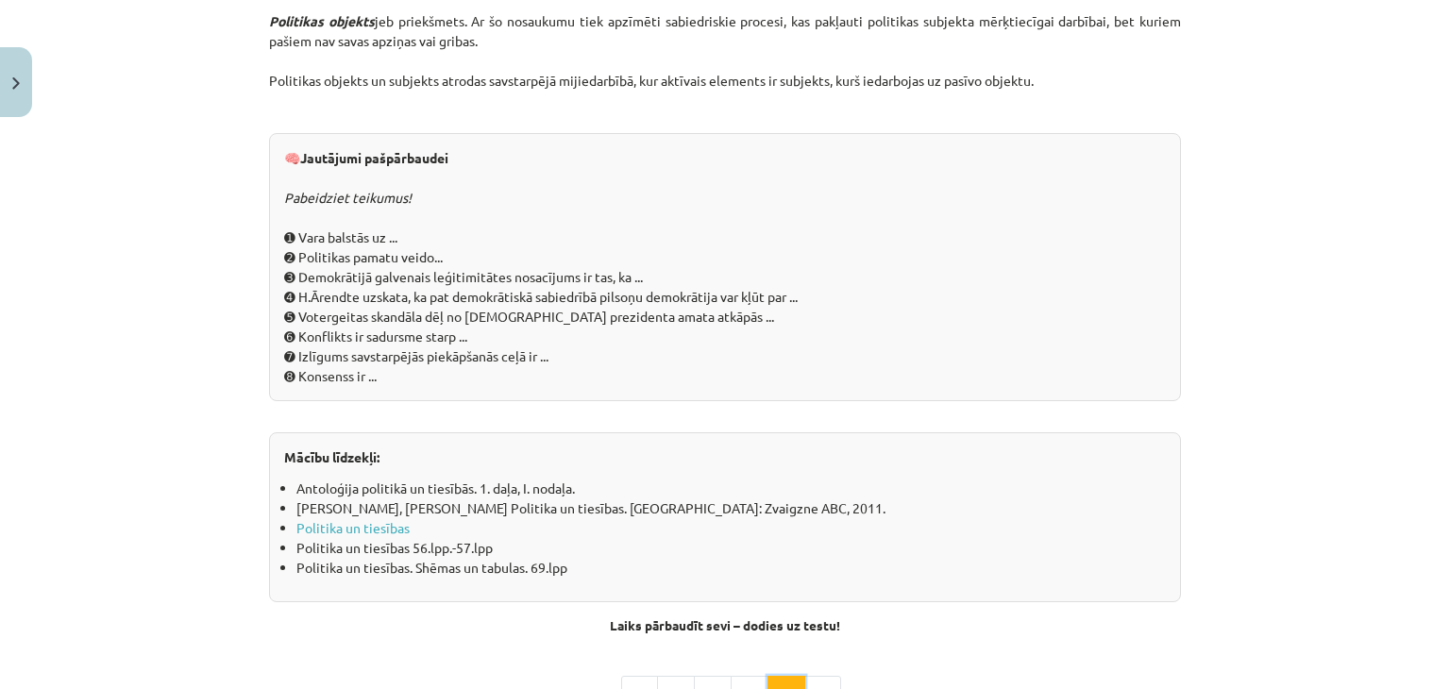
scroll to position [2123, 0]
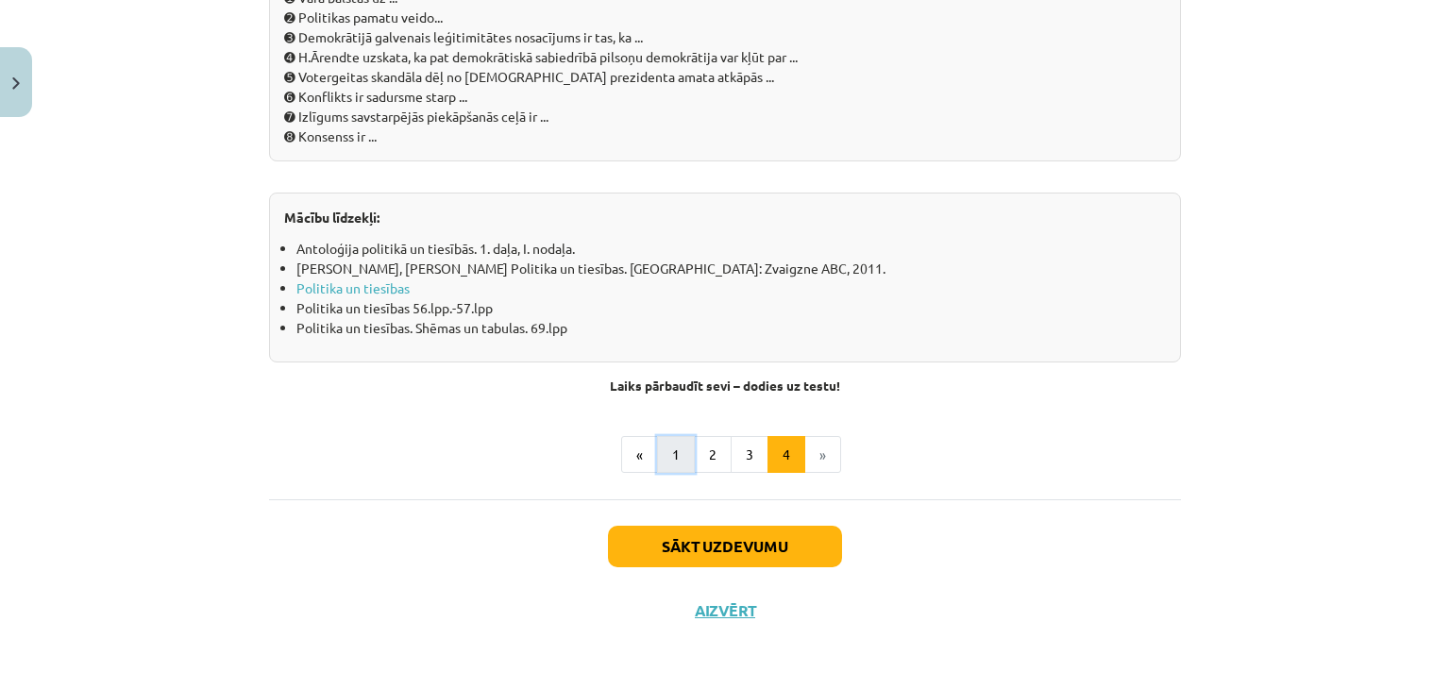
click at [666, 454] on button "1" at bounding box center [676, 455] width 38 height 38
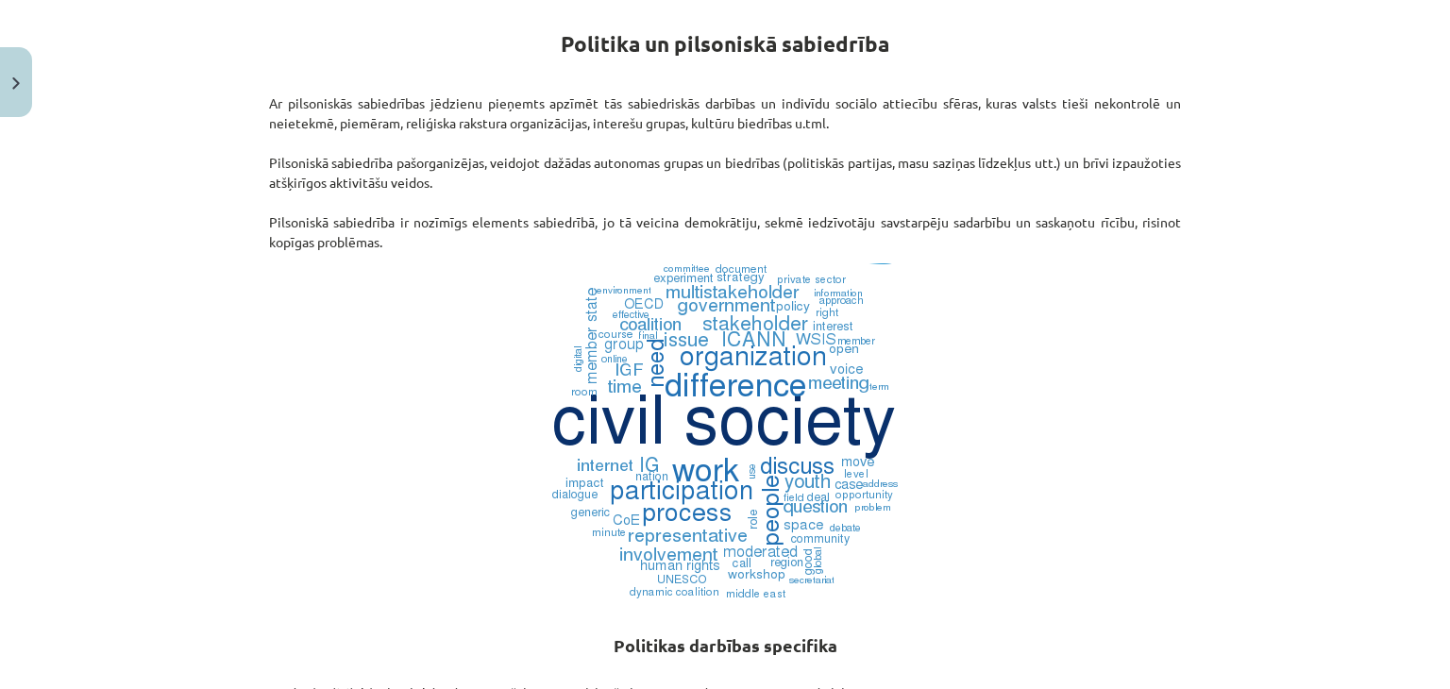
scroll to position [337, 0]
